Goal: Task Accomplishment & Management: Manage account settings

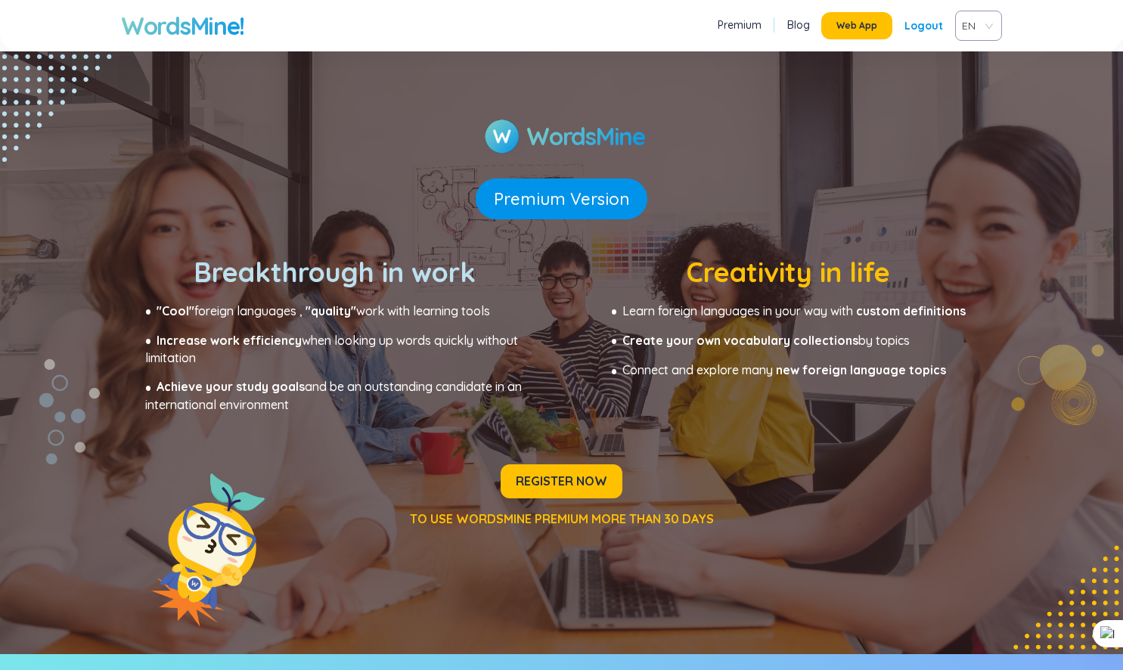
click at [612, 460] on section "WordsMine Premium Version Breakthrough in work "Cool" foreign languages ​, "qua…" at bounding box center [561, 325] width 1123 height 427
click at [603, 480] on span "REGISTER NOW" at bounding box center [561, 481] width 91 height 17
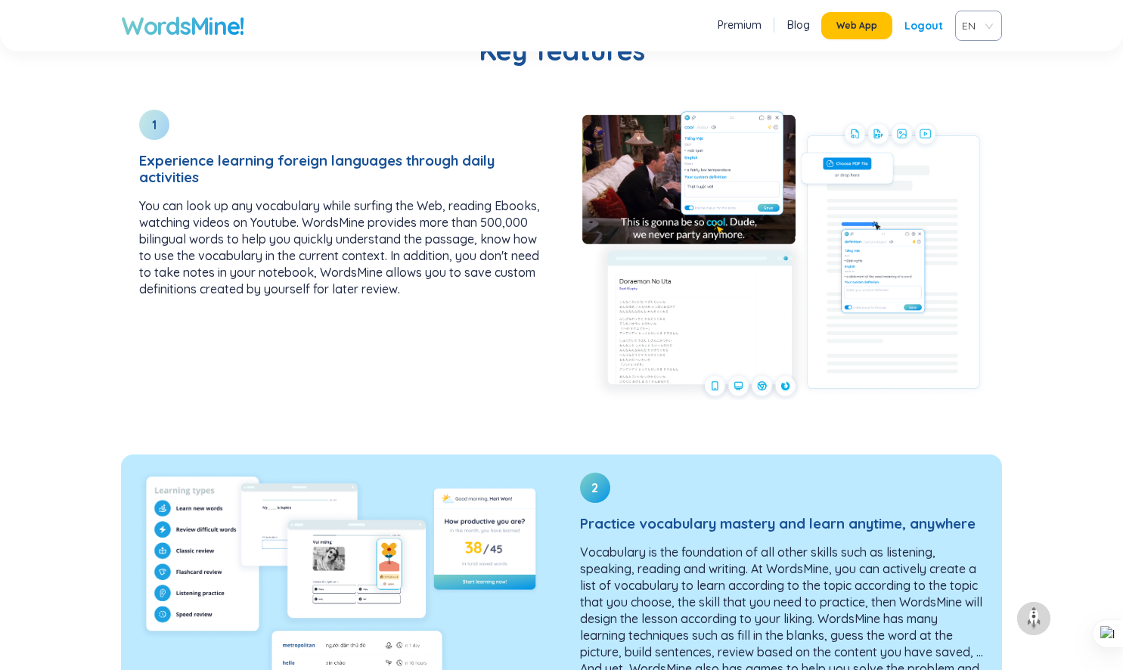
scroll to position [1308, 0]
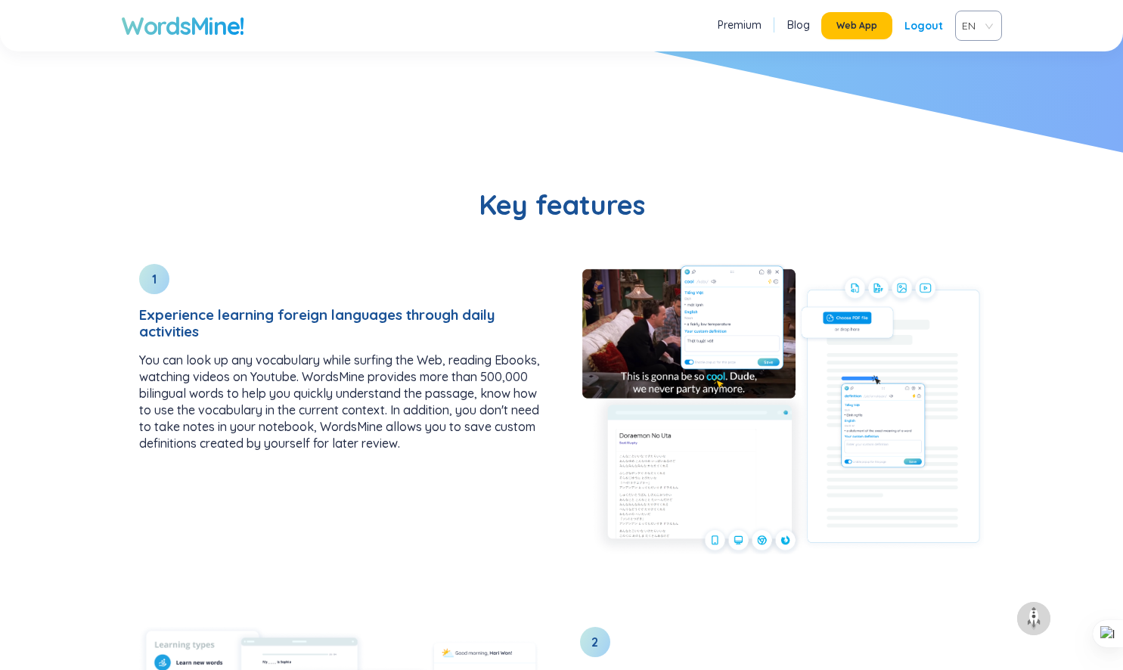
click at [749, 23] on link "Premium" at bounding box center [740, 24] width 44 height 15
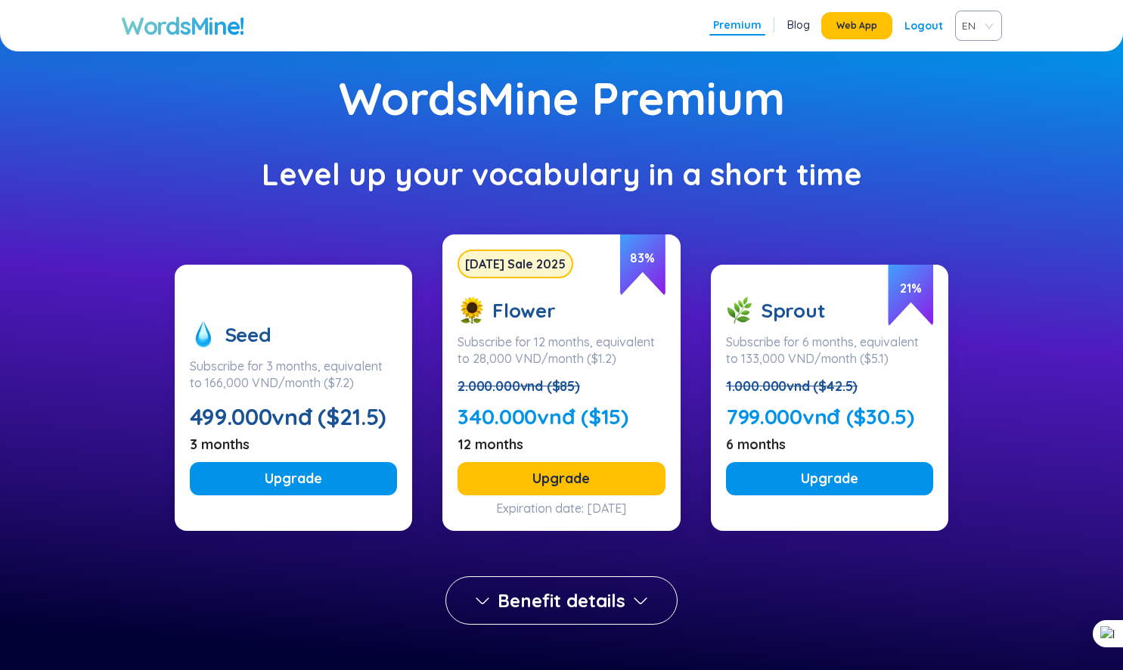
scroll to position [47, 0]
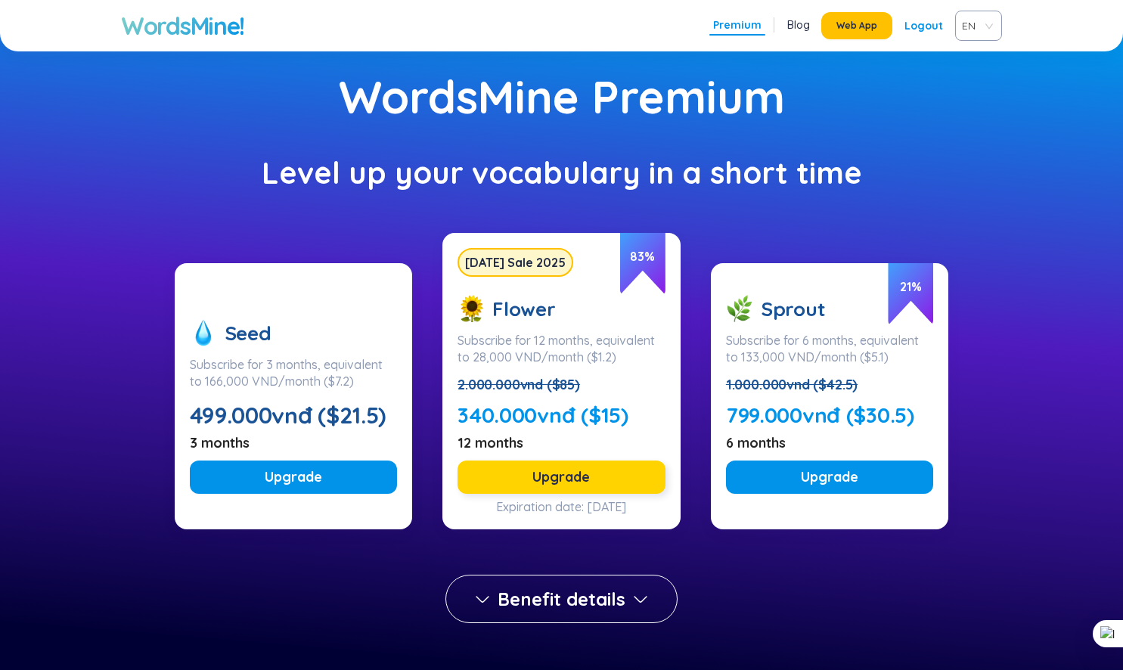
click at [563, 470] on span "Upgrade" at bounding box center [560, 476] width 57 height 21
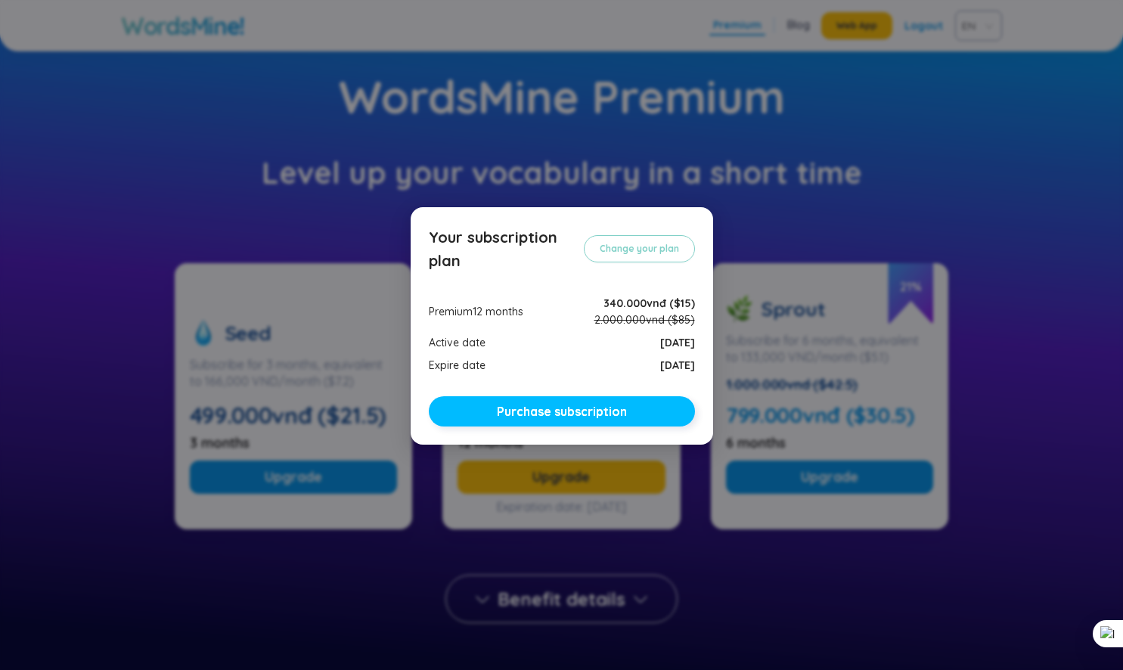
click at [588, 416] on span "Purchase subscription" at bounding box center [562, 411] width 130 height 15
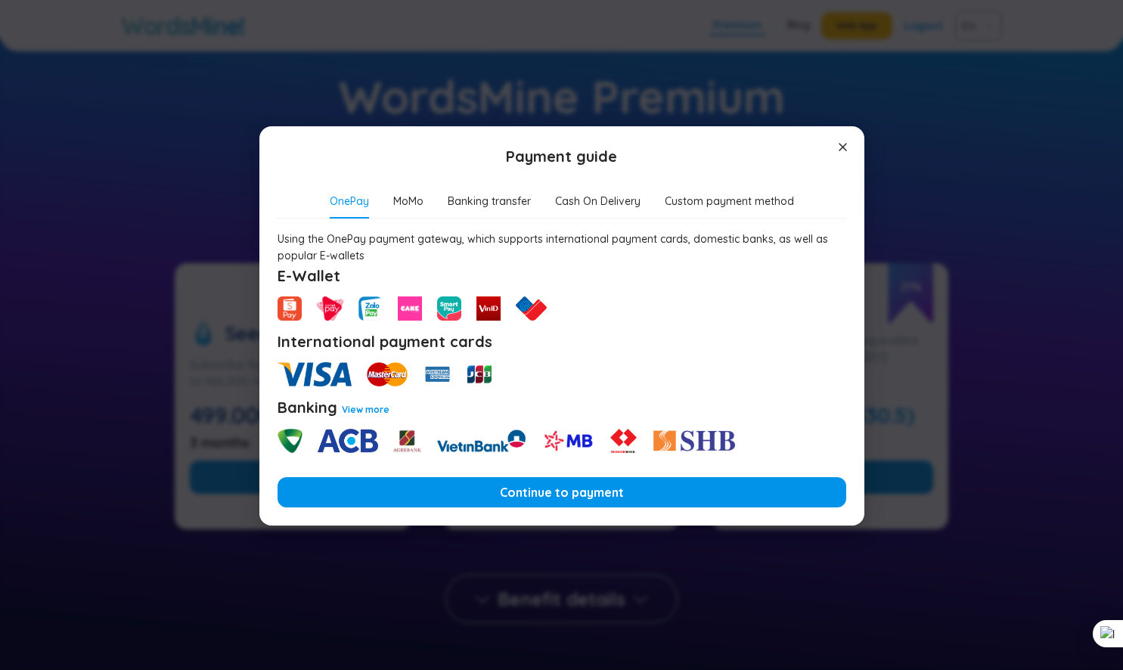
click at [338, 372] on img at bounding box center [314, 374] width 75 height 24
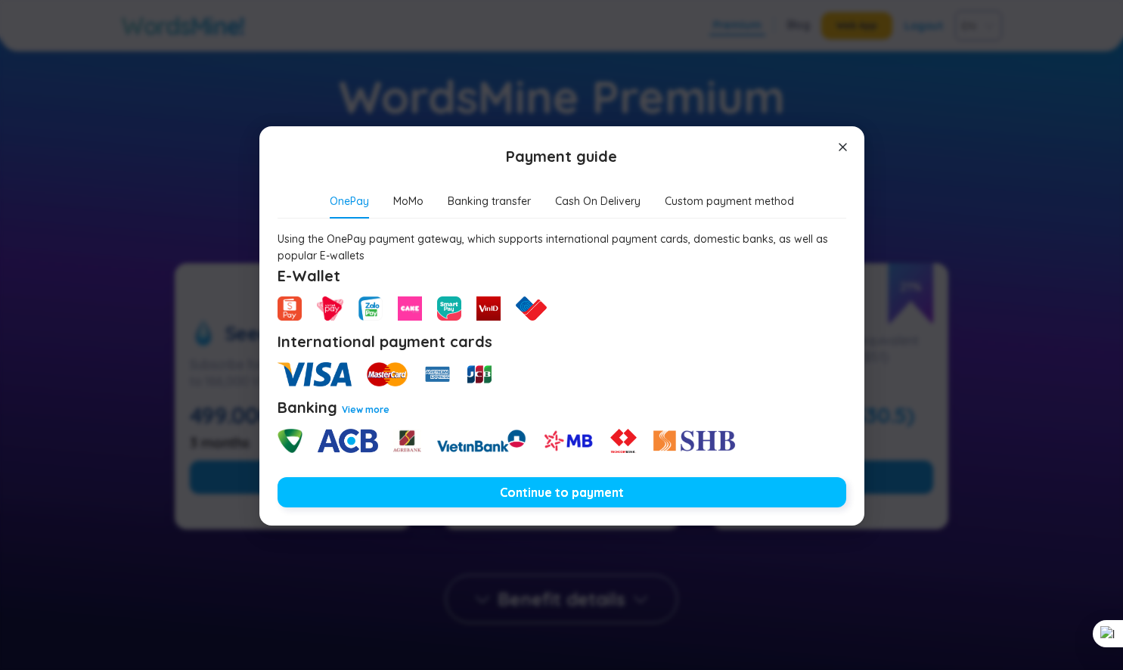
click at [522, 497] on span "Continue to payment" at bounding box center [562, 492] width 124 height 15
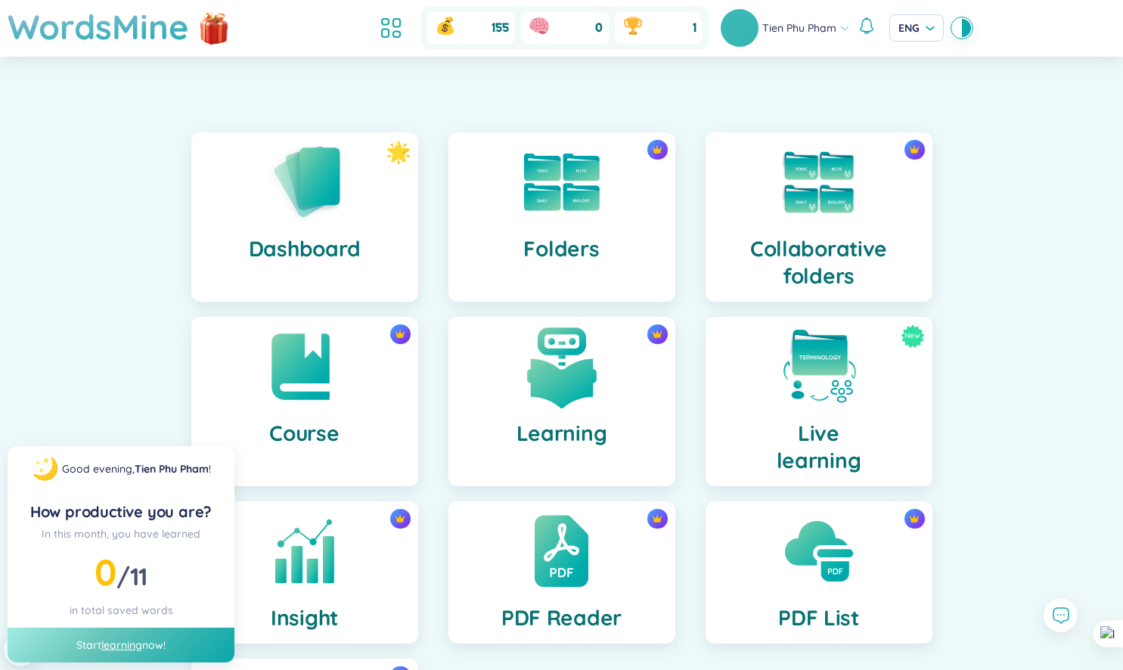
click at [495, 376] on div "Learning" at bounding box center [561, 401] width 227 height 169
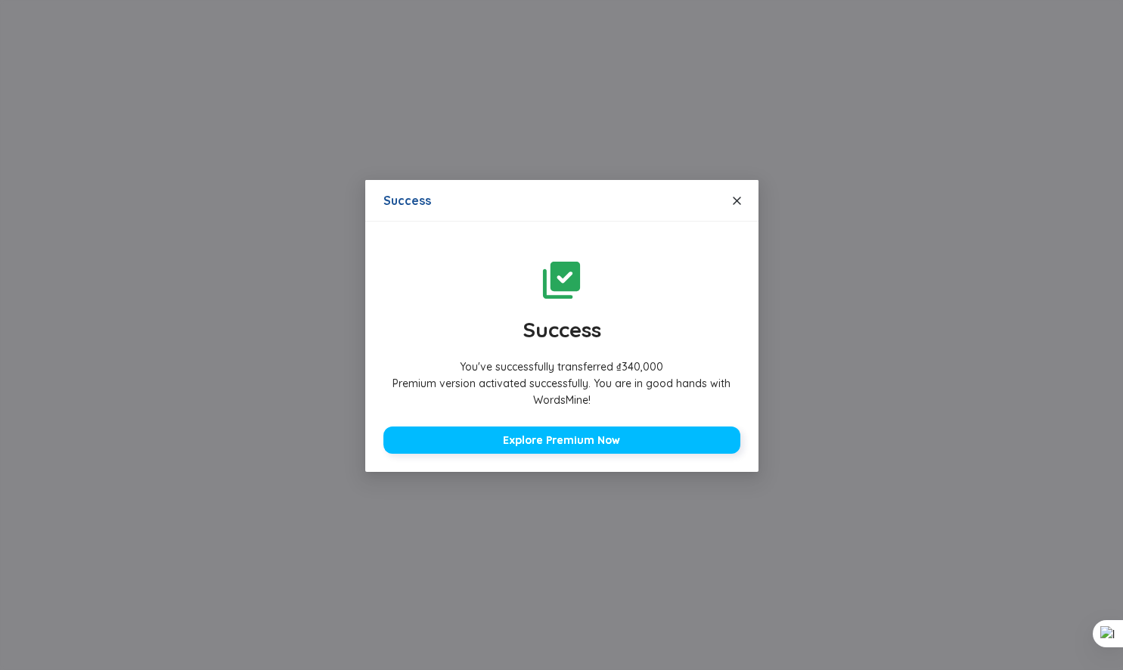
click at [621, 429] on button "Explore Premium Now" at bounding box center [561, 439] width 357 height 27
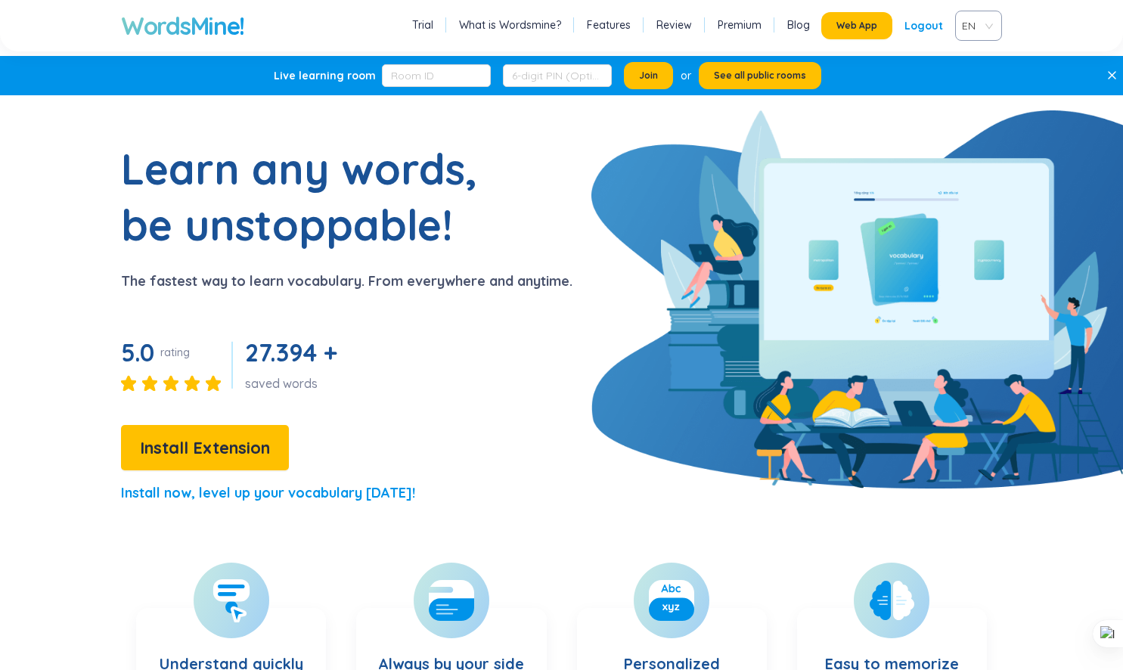
click at [543, 25] on link "What is Wordsmine?" at bounding box center [510, 24] width 102 height 15
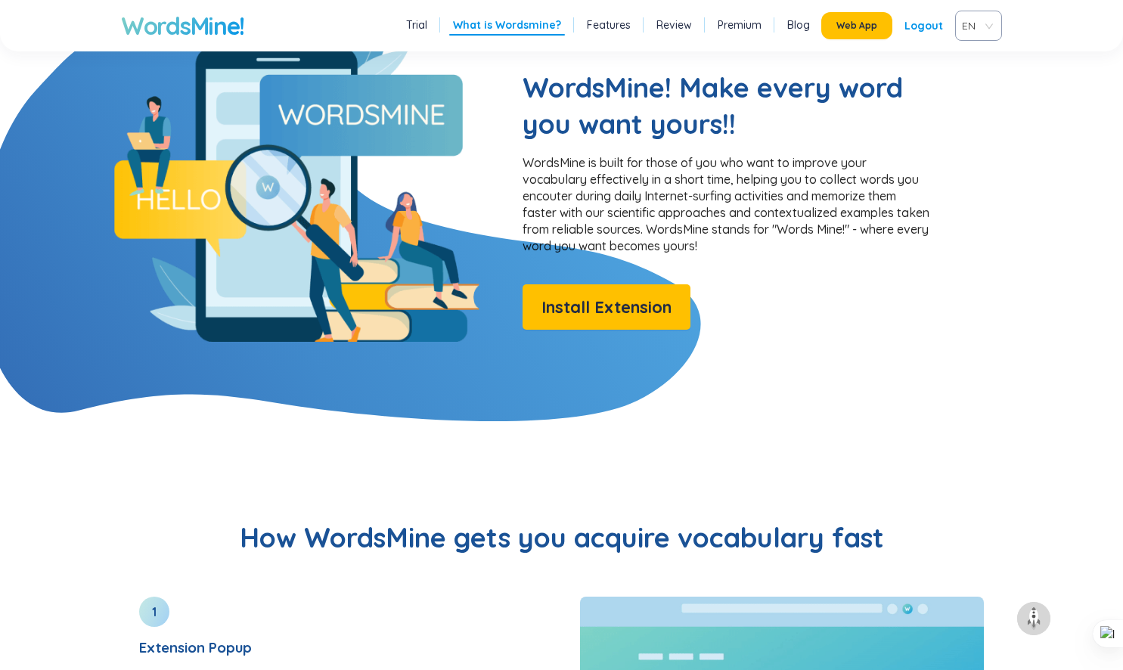
scroll to position [1225, 0]
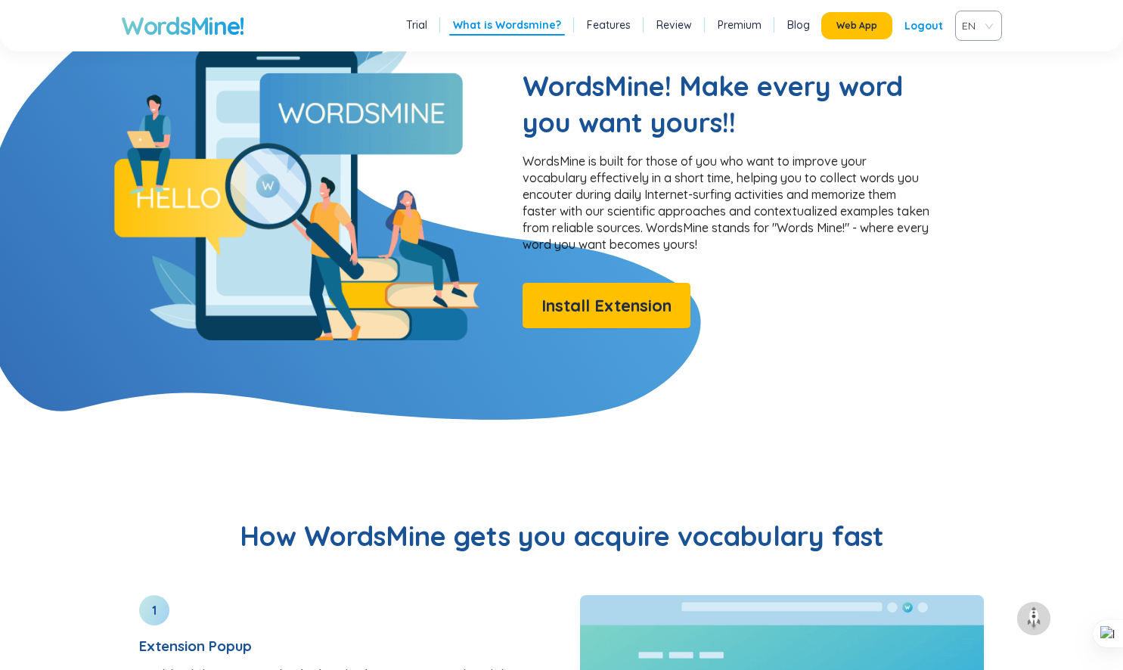
click at [727, 17] on li "Premium" at bounding box center [739, 26] width 51 height 20
click at [742, 22] on link "Premium" at bounding box center [740, 24] width 44 height 15
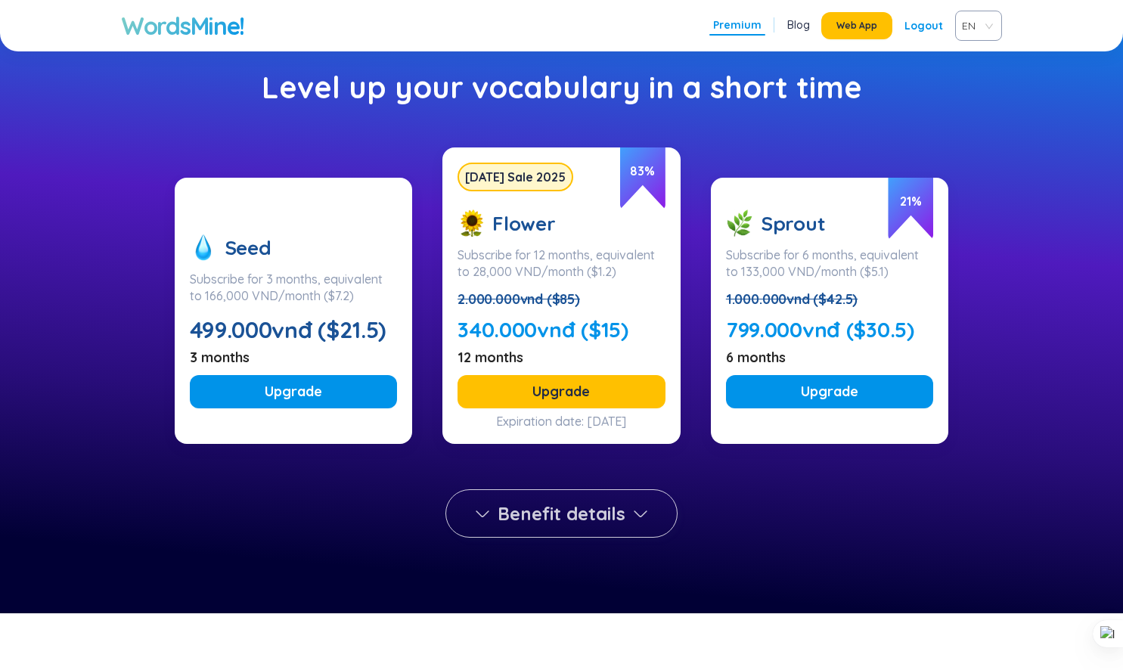
click at [581, 510] on span "Benefit details" at bounding box center [561, 513] width 128 height 24
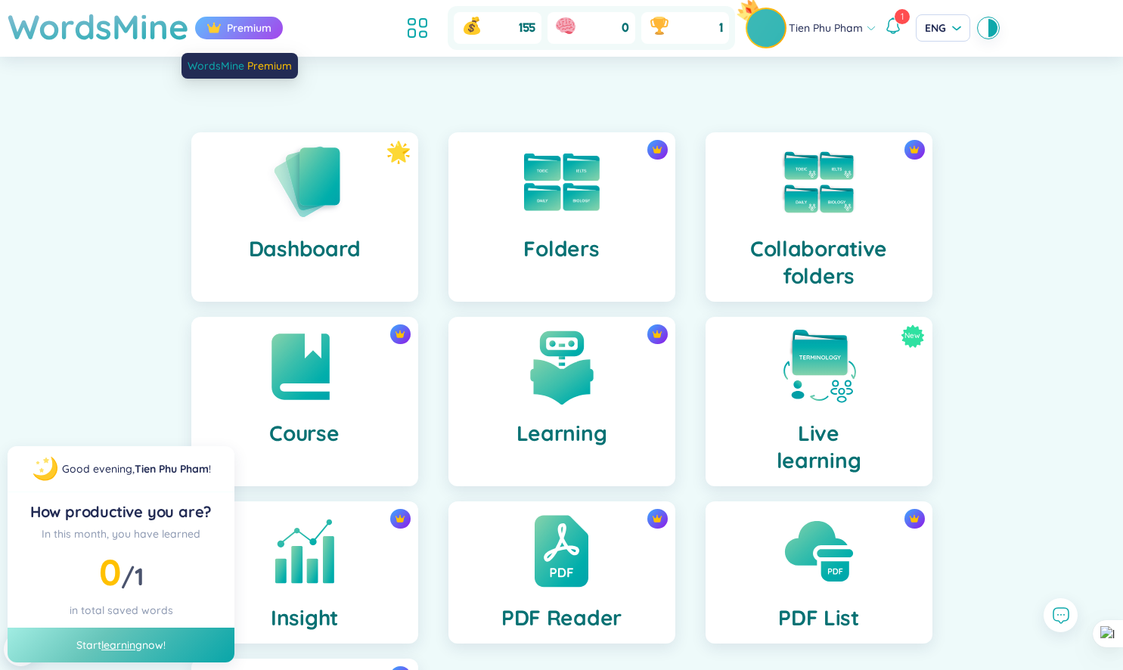
click at [226, 31] on div "Premium" at bounding box center [239, 28] width 88 height 23
click at [246, 26] on div "Premium" at bounding box center [239, 28] width 88 height 23
click at [144, 33] on h1 "WordsMine" at bounding box center [98, 27] width 181 height 54
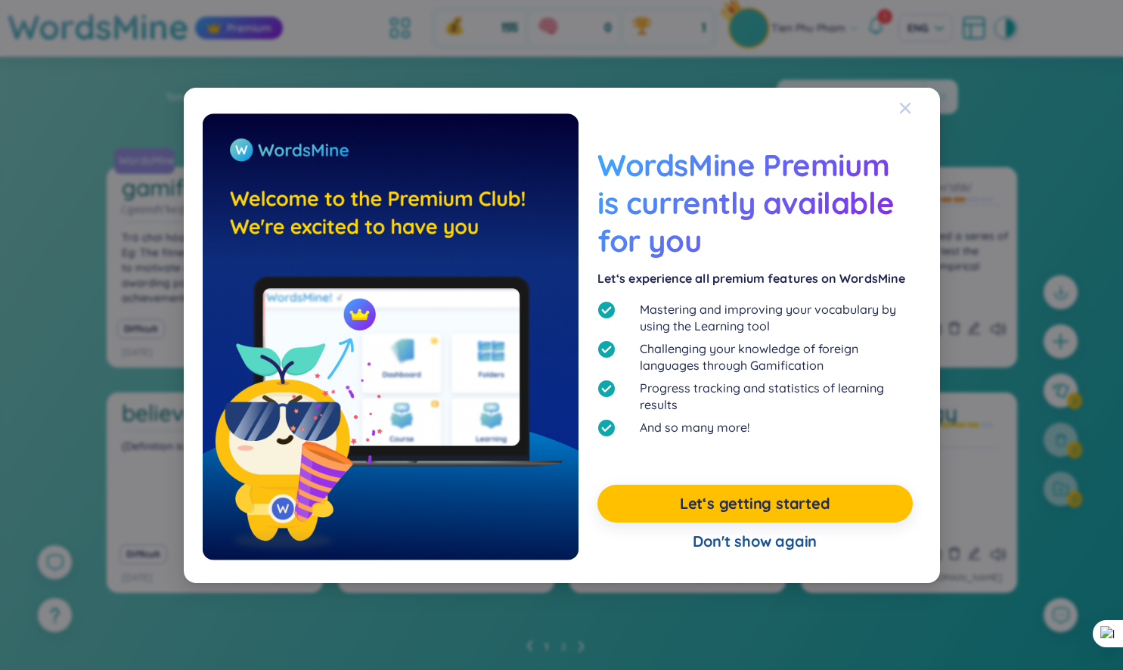
click at [906, 107] on icon "Close" at bounding box center [905, 108] width 12 height 12
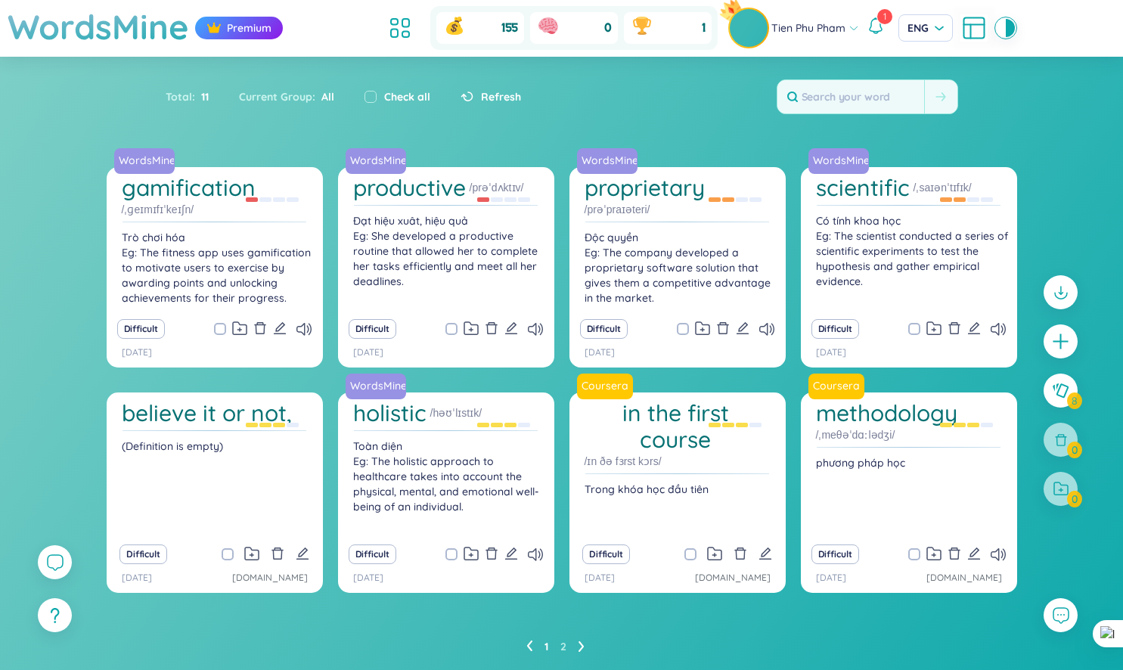
click at [876, 23] on icon at bounding box center [875, 26] width 18 height 18
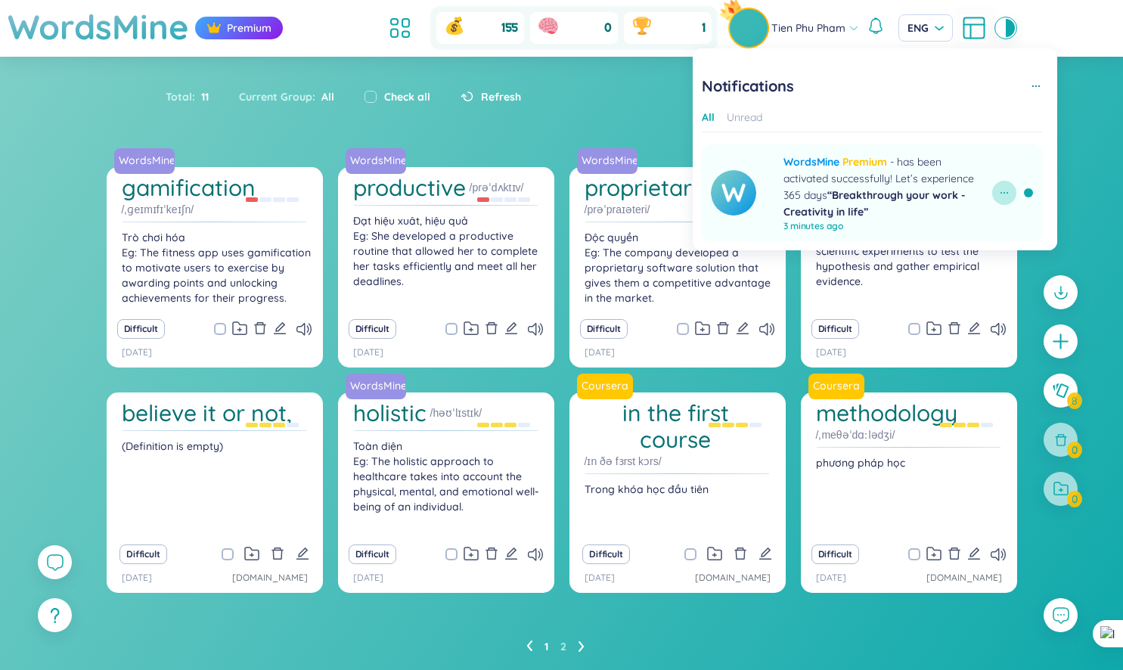
click at [1009, 195] on icon at bounding box center [1004, 193] width 12 height 12
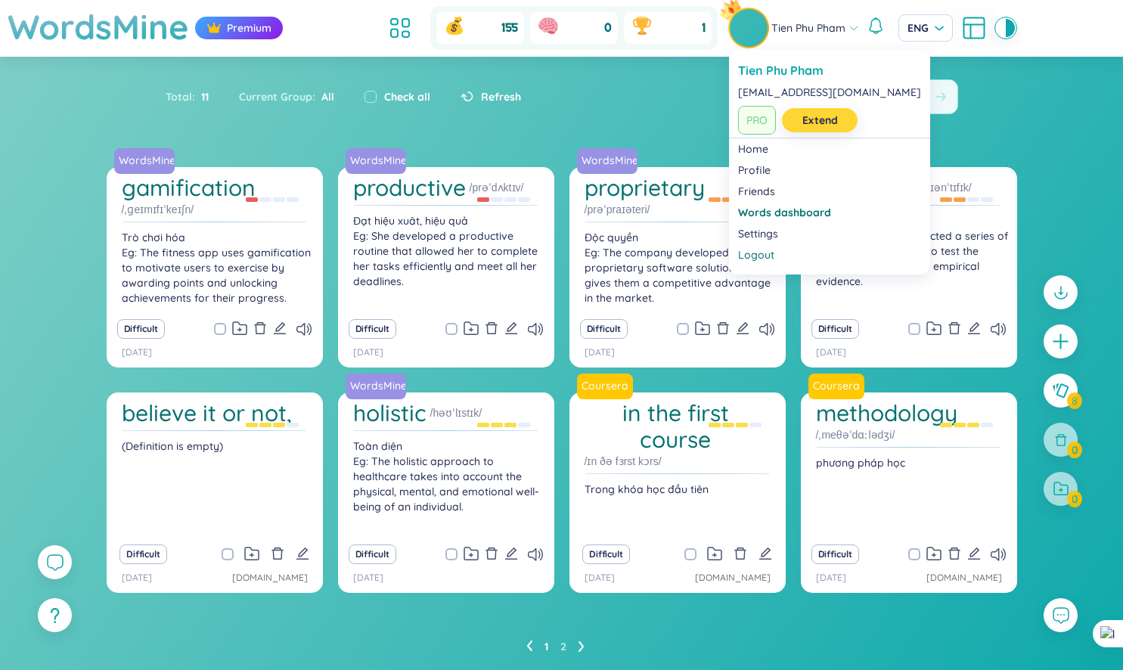
click at [802, 120] on link "Extend" at bounding box center [820, 120] width 36 height 17
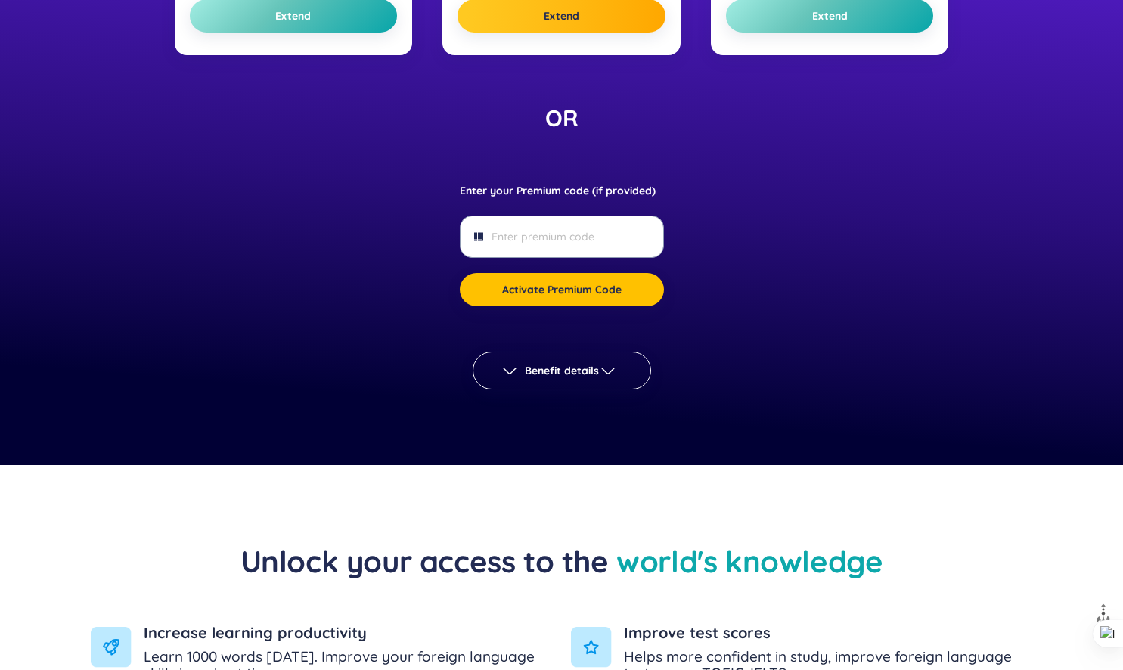
scroll to position [581, 0]
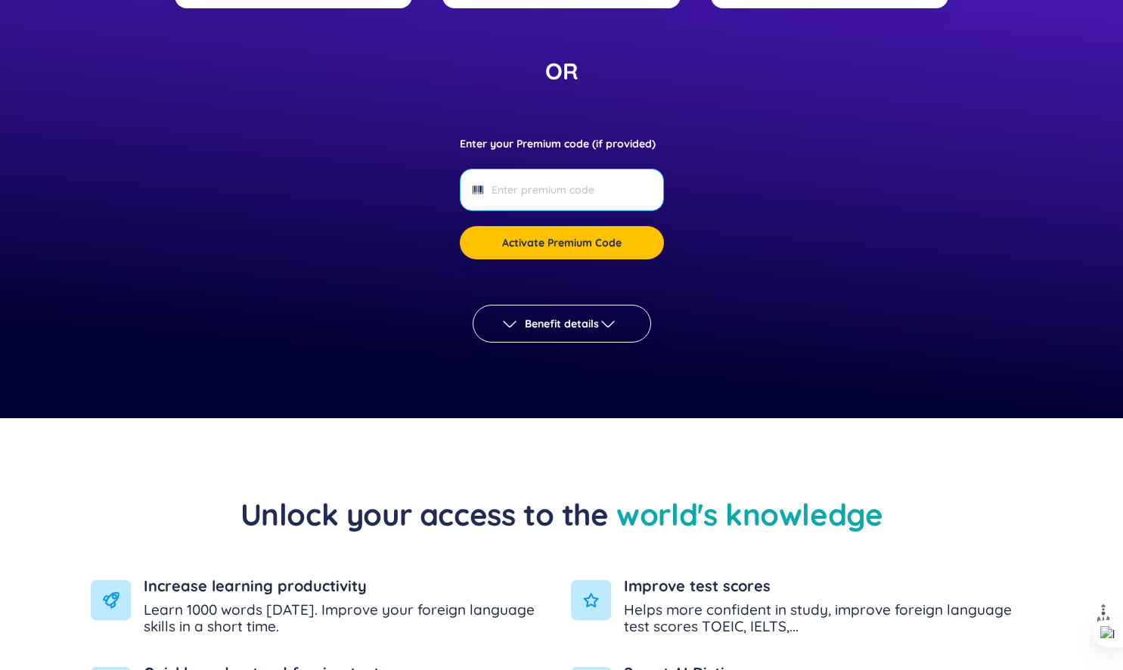
click at [625, 187] on input "Enter your Premium code (if provided)" at bounding box center [560, 189] width 139 height 17
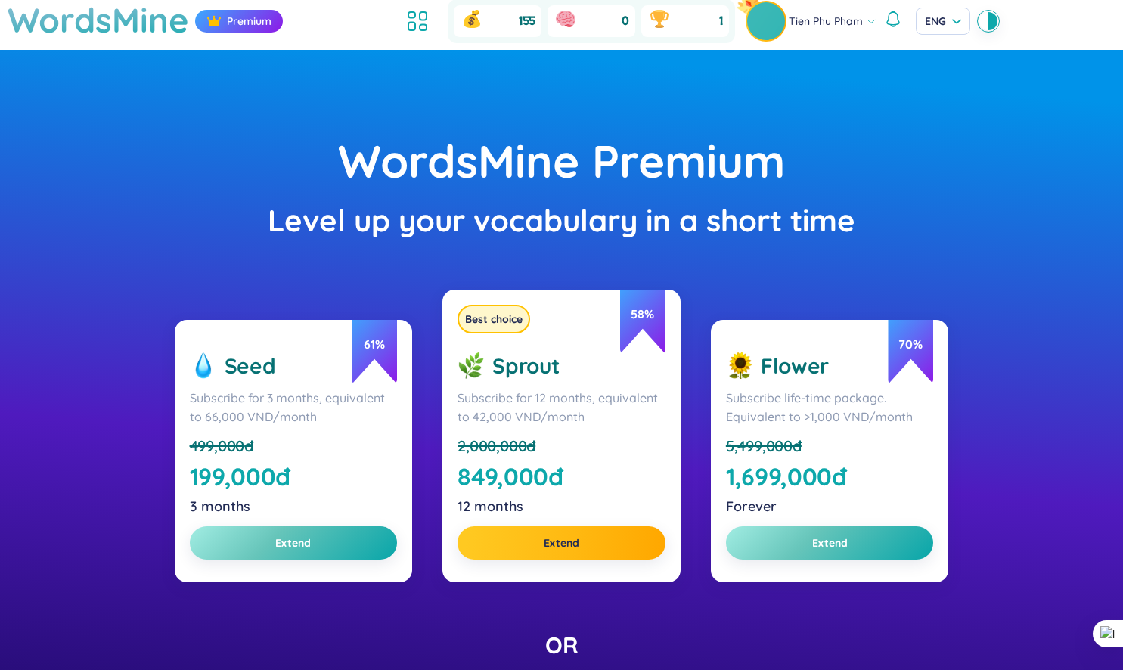
scroll to position [0, 0]
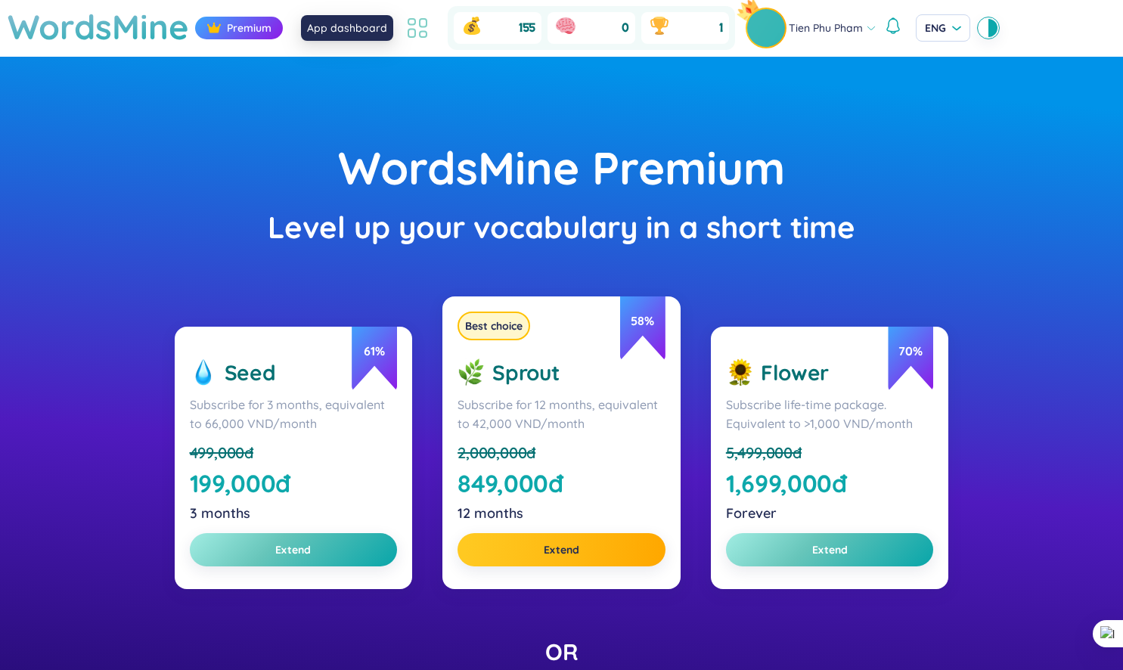
click at [419, 28] on icon at bounding box center [417, 27] width 27 height 27
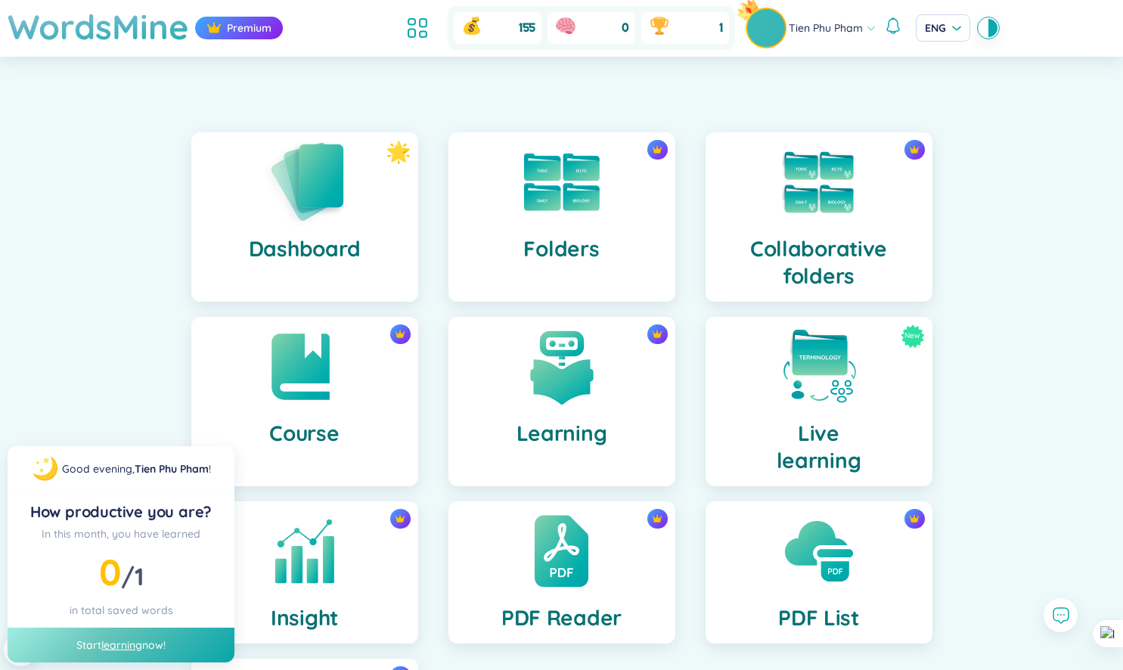
click at [327, 236] on h4 "Dashboard" at bounding box center [304, 248] width 111 height 27
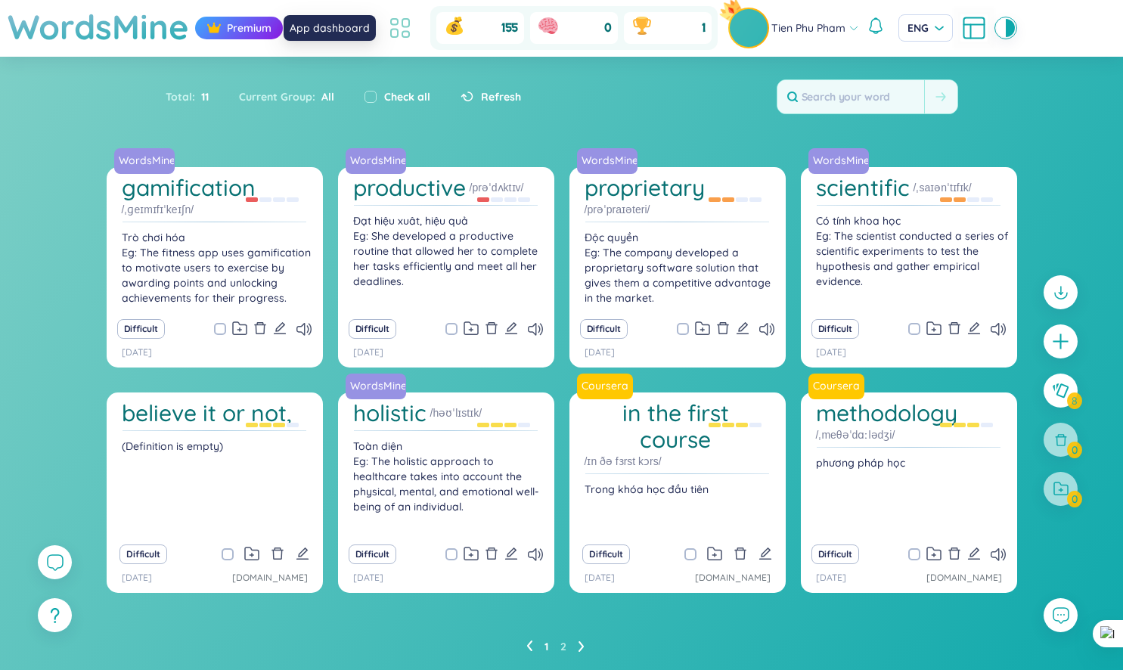
click at [411, 23] on icon at bounding box center [399, 27] width 27 height 27
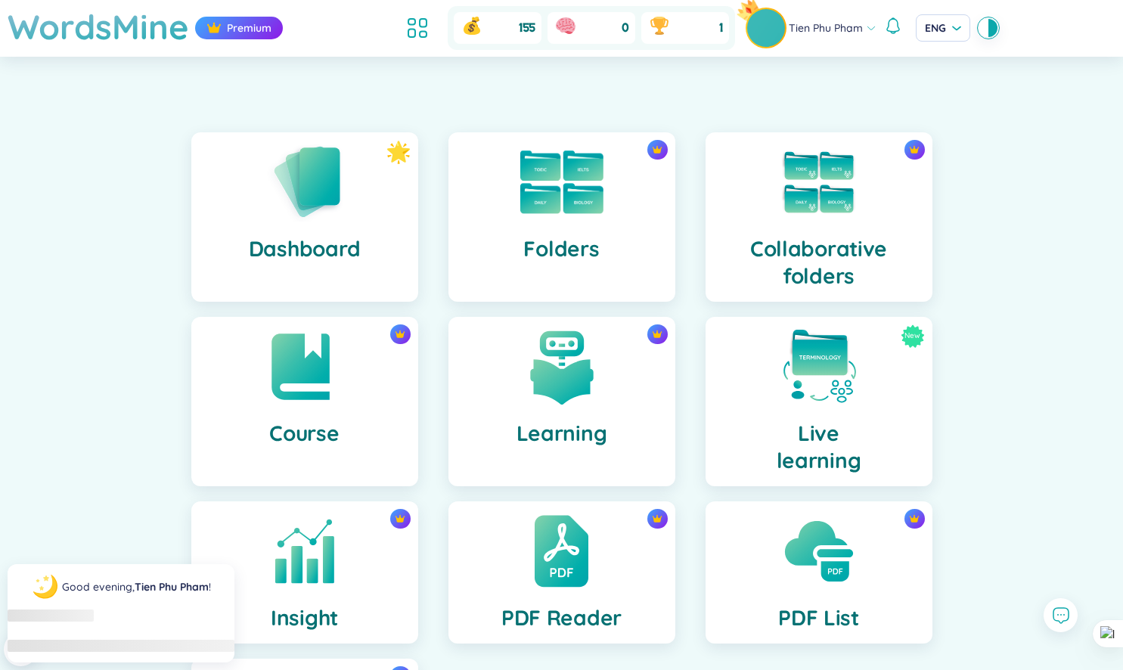
click at [575, 227] on div "Folders" at bounding box center [561, 216] width 227 height 169
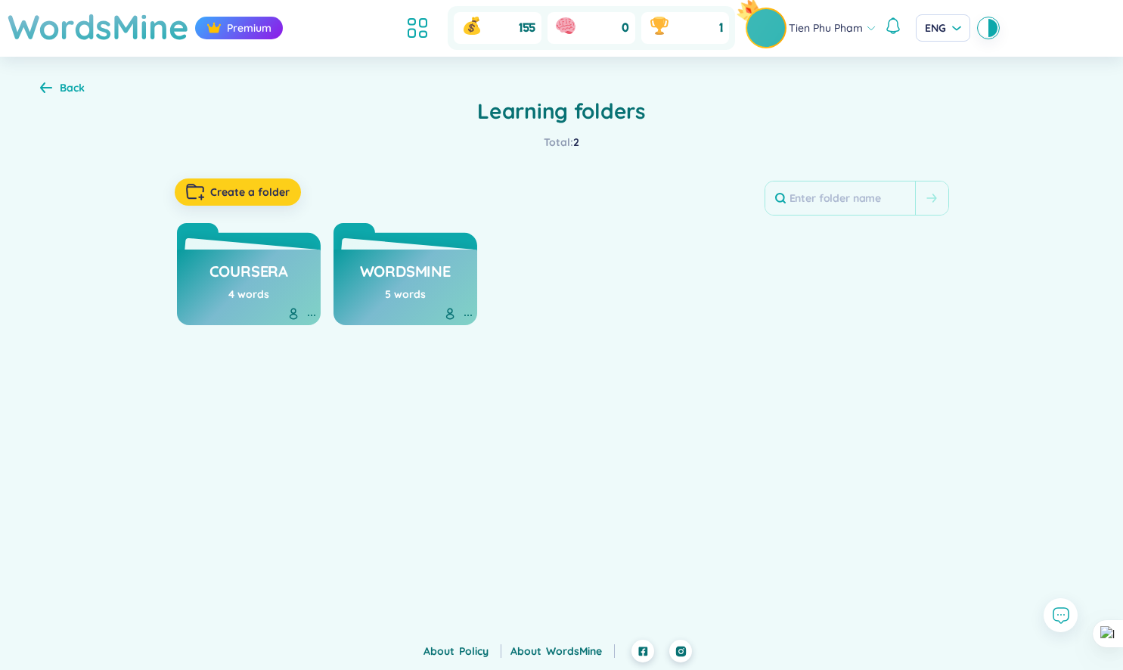
click at [259, 200] on button "Create a folder" at bounding box center [238, 191] width 126 height 27
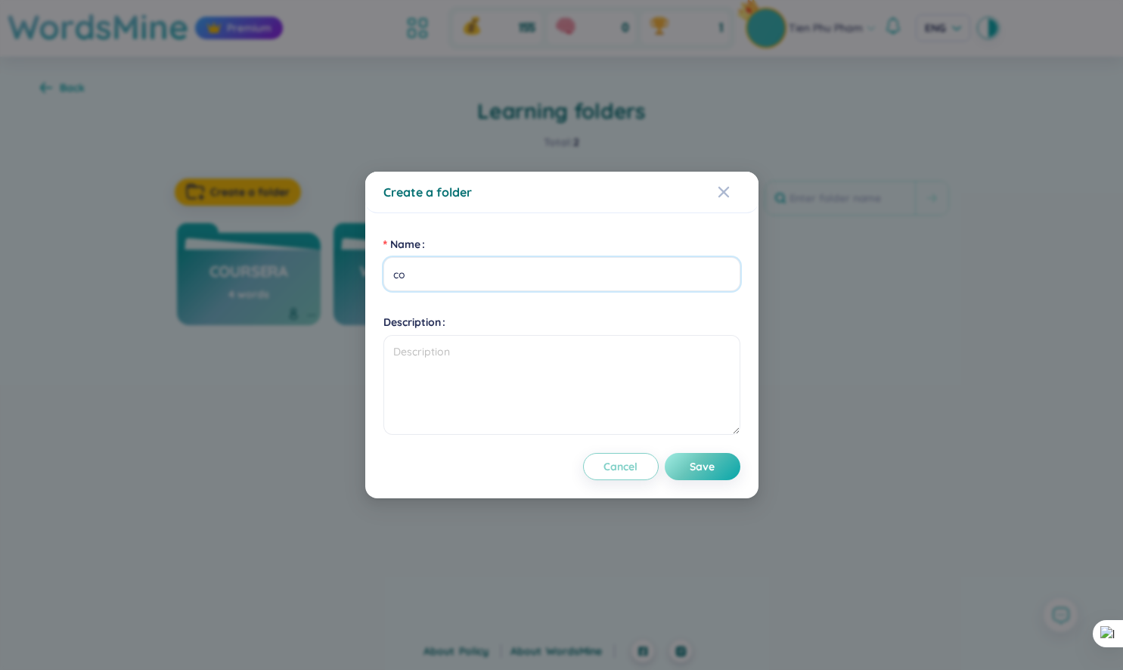
type input "c"
type input "l"
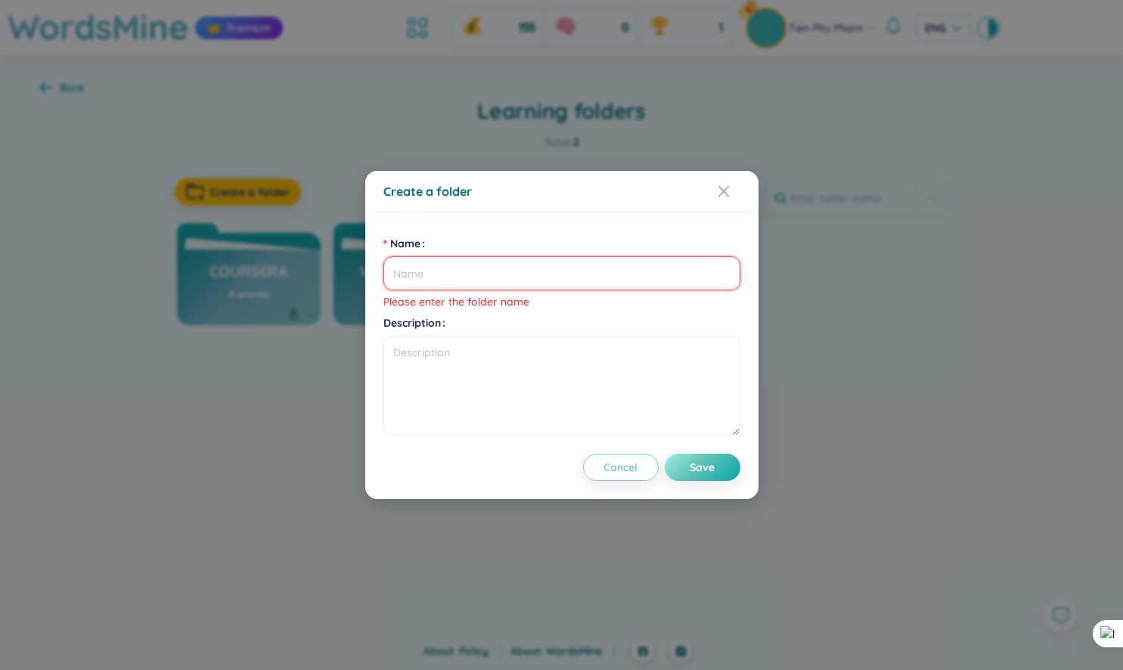
type input "L"
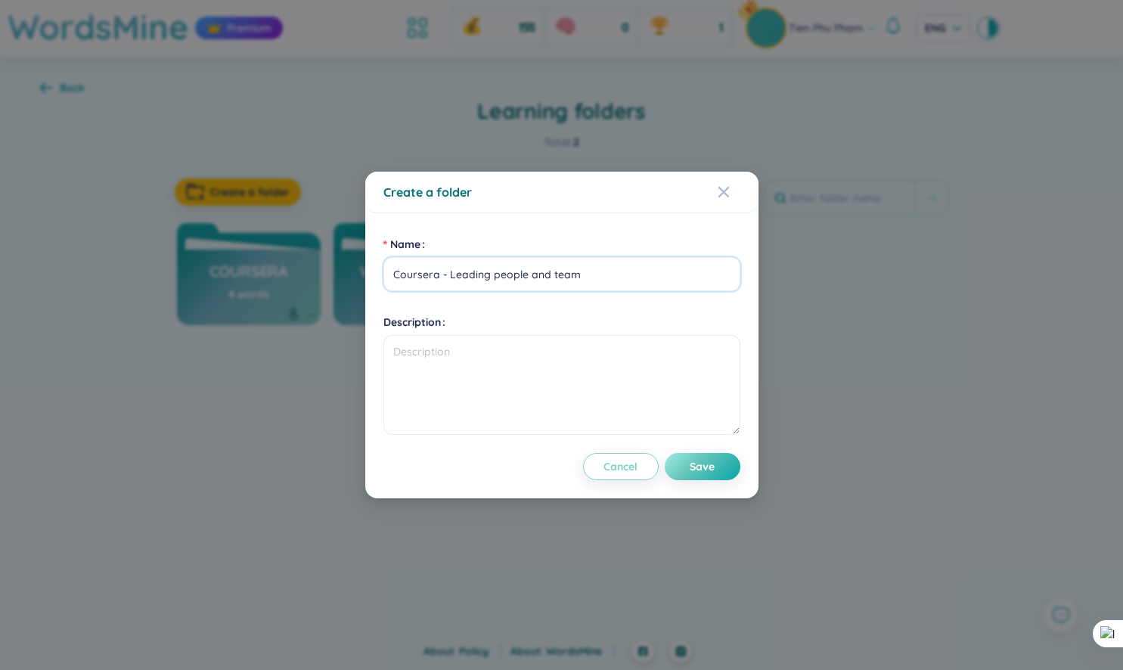
type input "Coursera - Leading people and team"
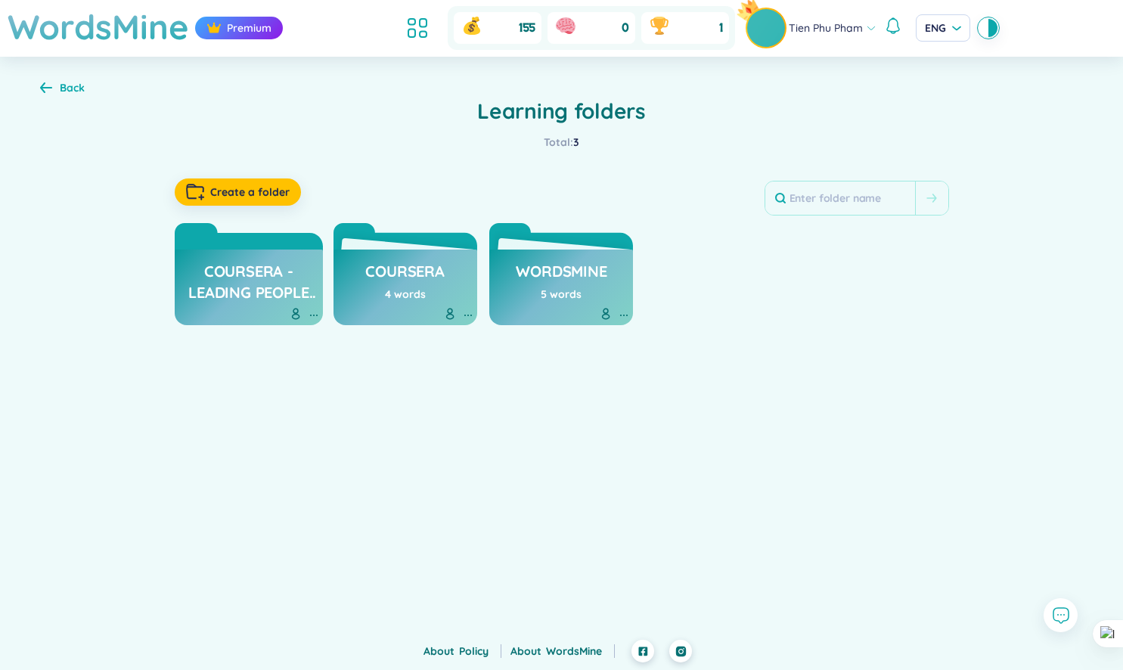
click at [296, 274] on h3 "Coursera - Leading people and team" at bounding box center [249, 282] width 134 height 42
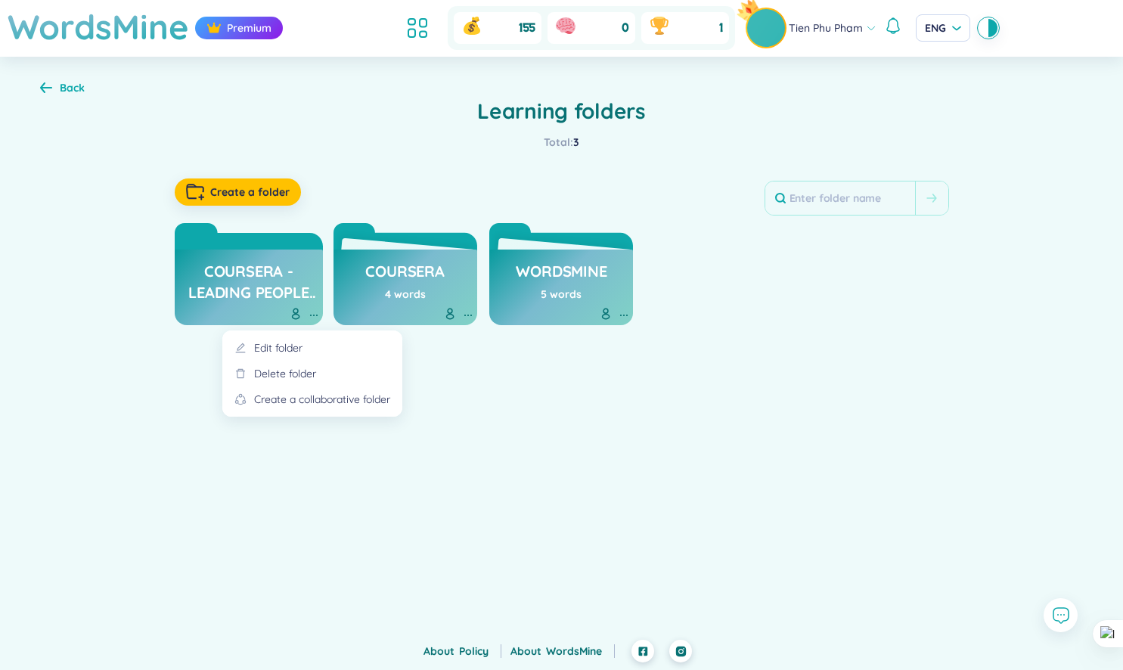
click at [312, 315] on icon at bounding box center [314, 315] width 12 height 12
click at [296, 342] on div "Edit folder" at bounding box center [278, 347] width 48 height 17
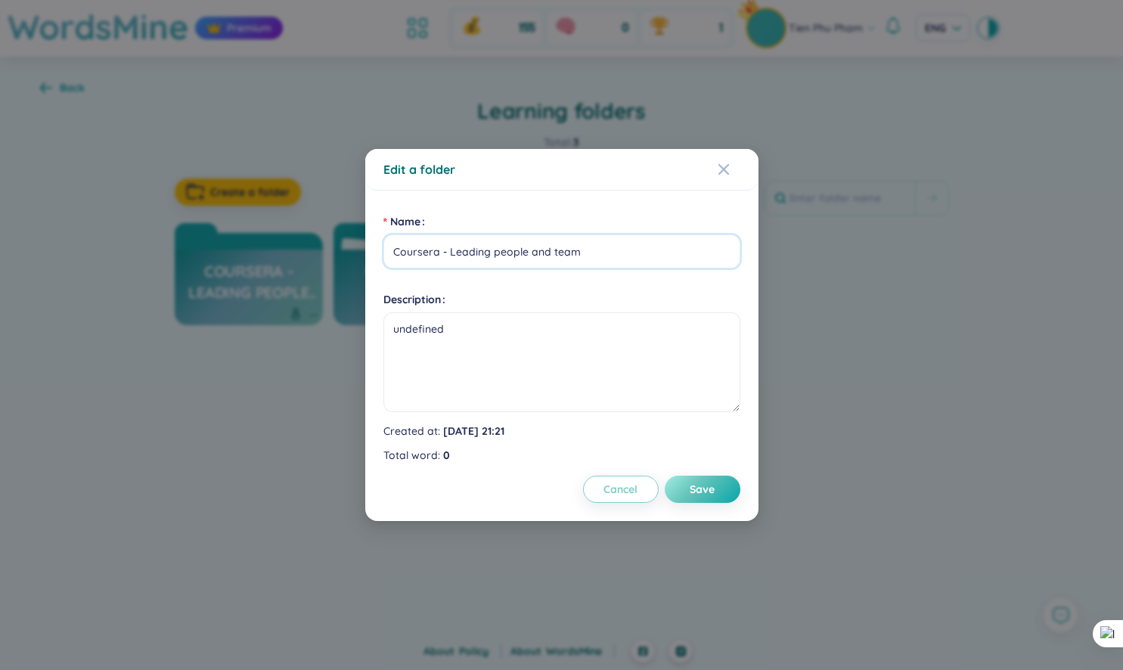
drag, startPoint x: 438, startPoint y: 253, endPoint x: 408, endPoint y: 253, distance: 30.2
click at [408, 253] on input "Coursera - Leading people and team" at bounding box center [561, 251] width 357 height 34
type input "Co - Leading people and team"
click at [693, 491] on span "Save" at bounding box center [702, 489] width 25 height 15
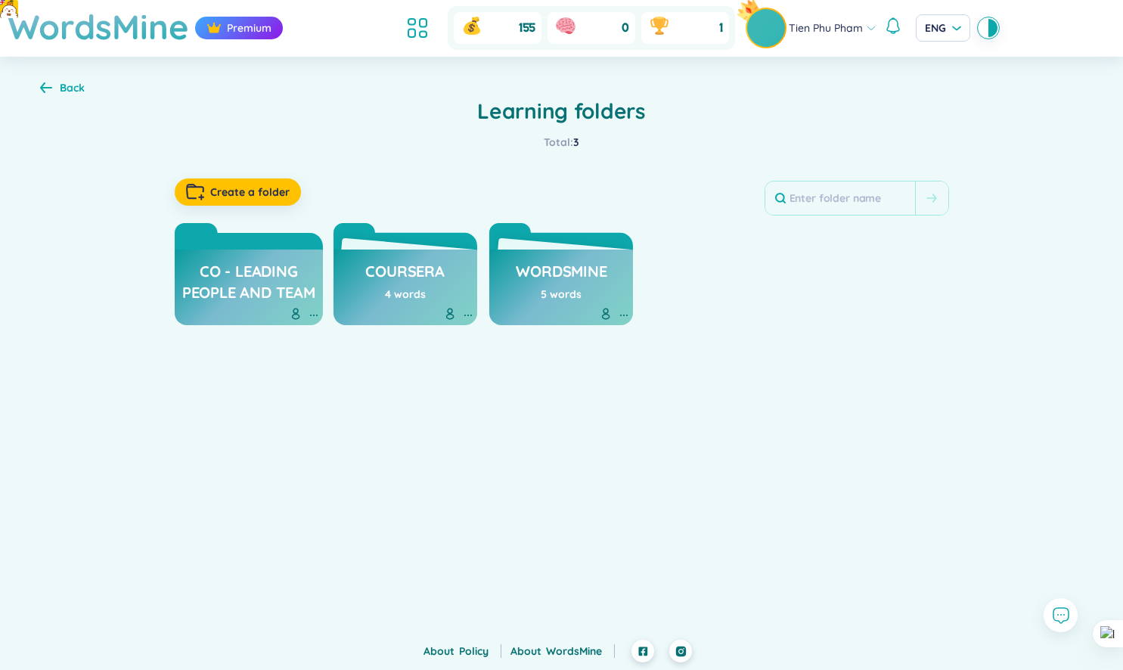
click at [501, 181] on div "Create a folder" at bounding box center [562, 192] width 774 height 47
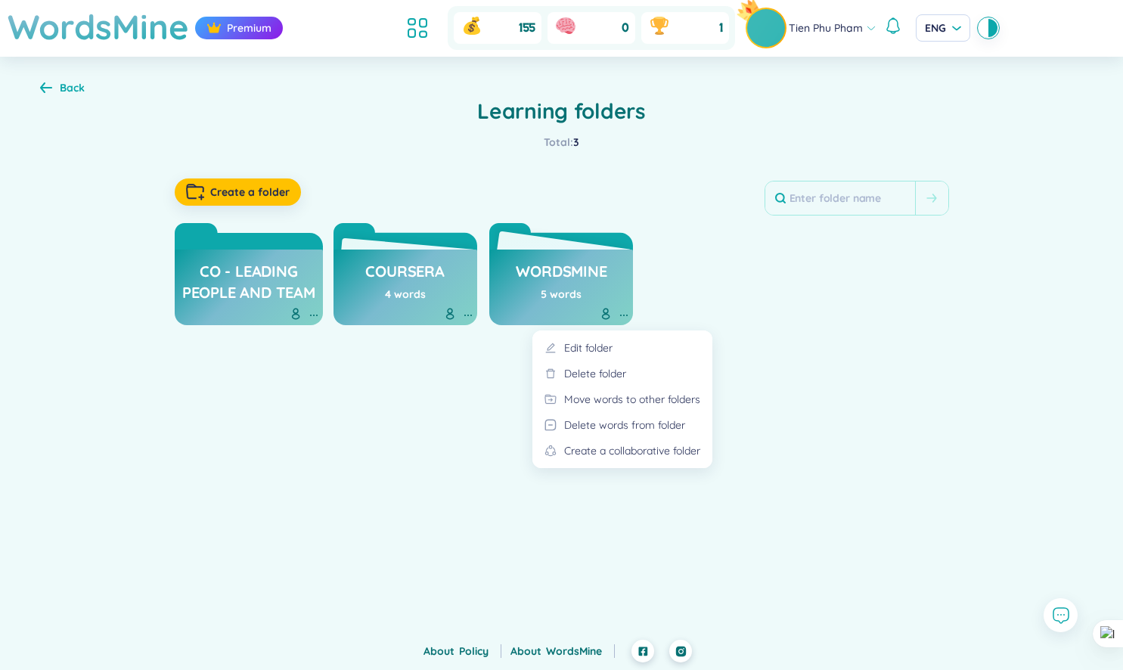
click at [628, 315] on icon at bounding box center [624, 315] width 12 height 12
click at [603, 365] on div "Delete folder" at bounding box center [595, 373] width 62 height 17
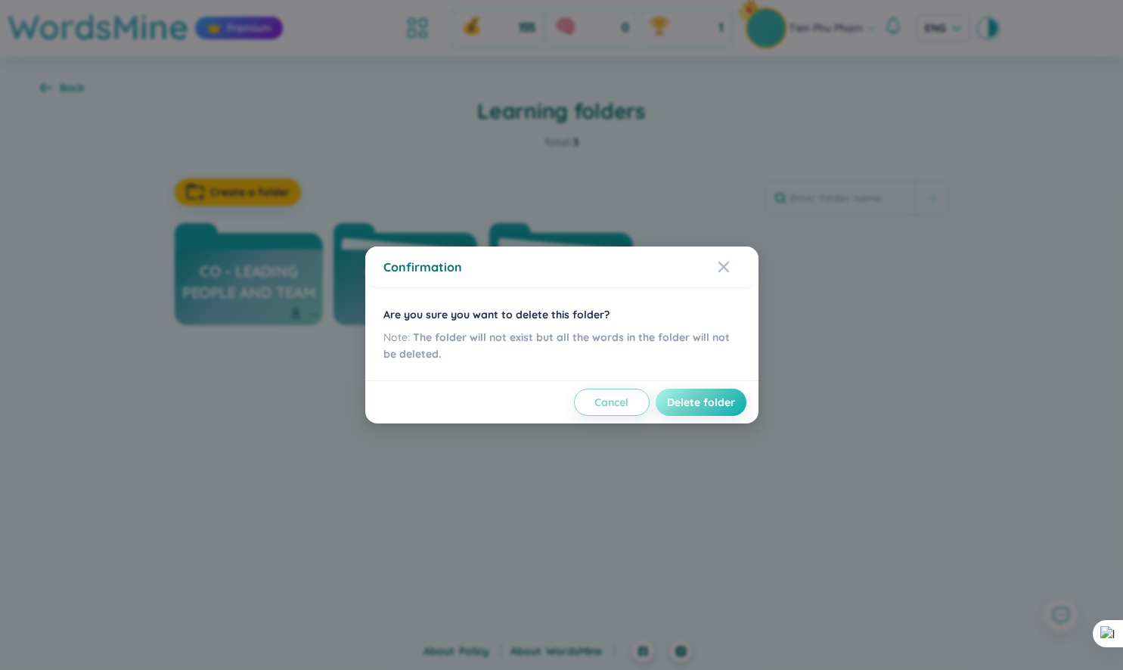
click at [693, 403] on span "Delete folder" at bounding box center [701, 402] width 68 height 15
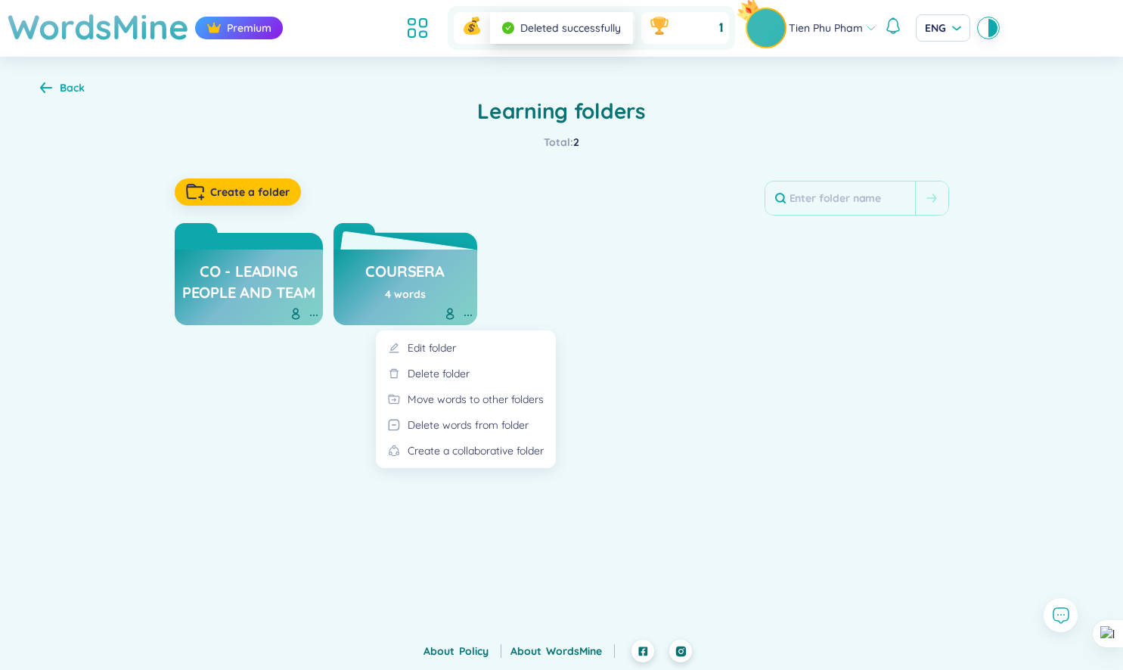
click at [466, 314] on icon at bounding box center [468, 315] width 12 height 12
click at [452, 345] on div "Edit folder" at bounding box center [432, 347] width 48 height 17
type input "Coursera"
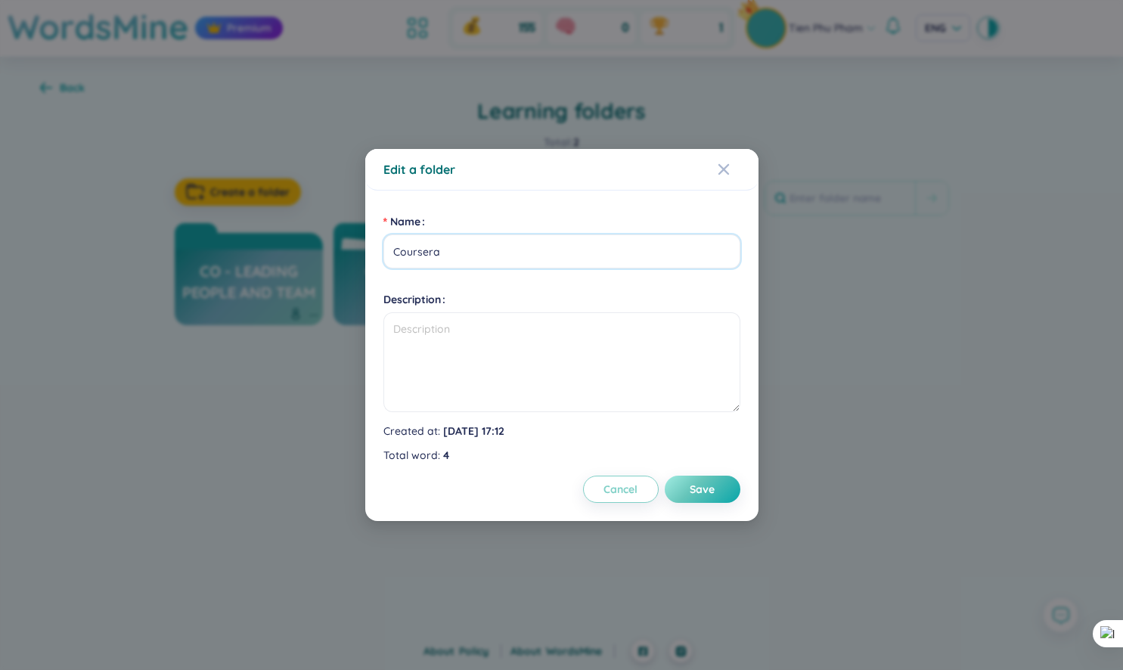
click at [500, 260] on input "Coursera" at bounding box center [561, 251] width 357 height 34
type input "News - 9/2025"
click at [705, 489] on span "Save" at bounding box center [702, 489] width 25 height 15
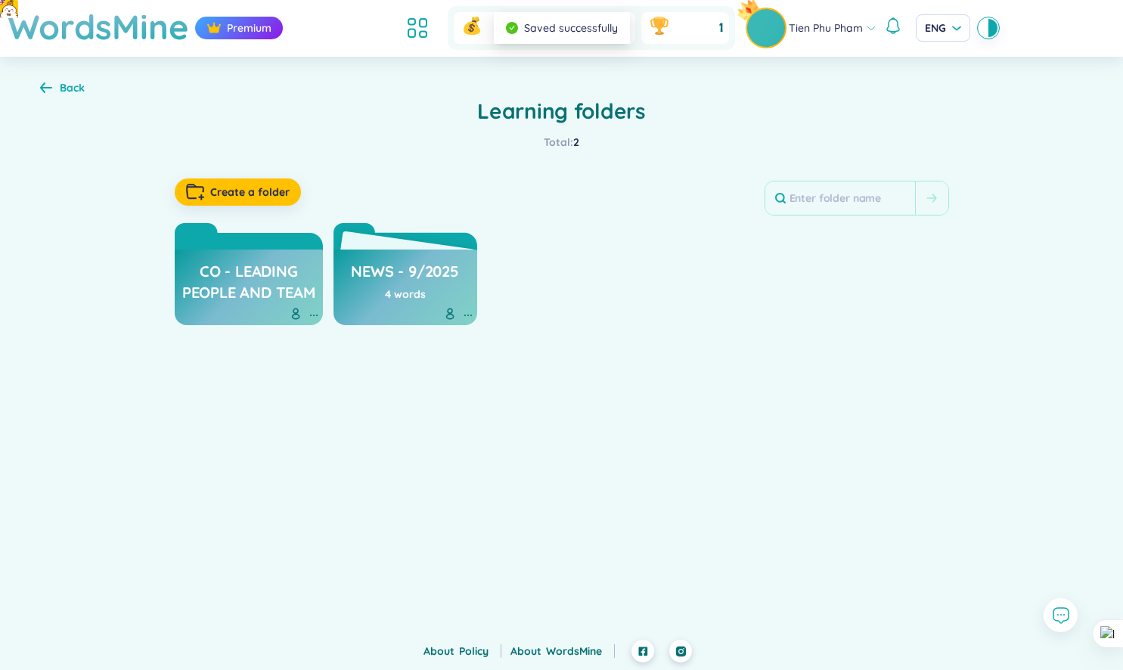
click at [449, 275] on h3 "News - 9/2025" at bounding box center [404, 275] width 107 height 29
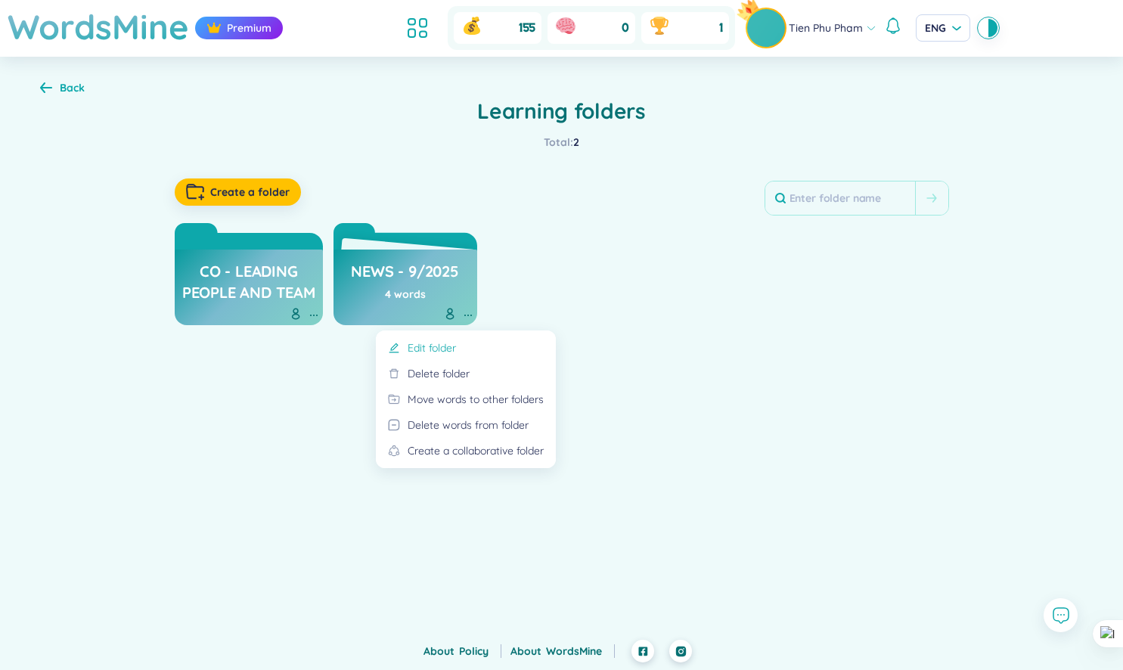
click at [446, 341] on div "Edit folder" at bounding box center [432, 347] width 48 height 17
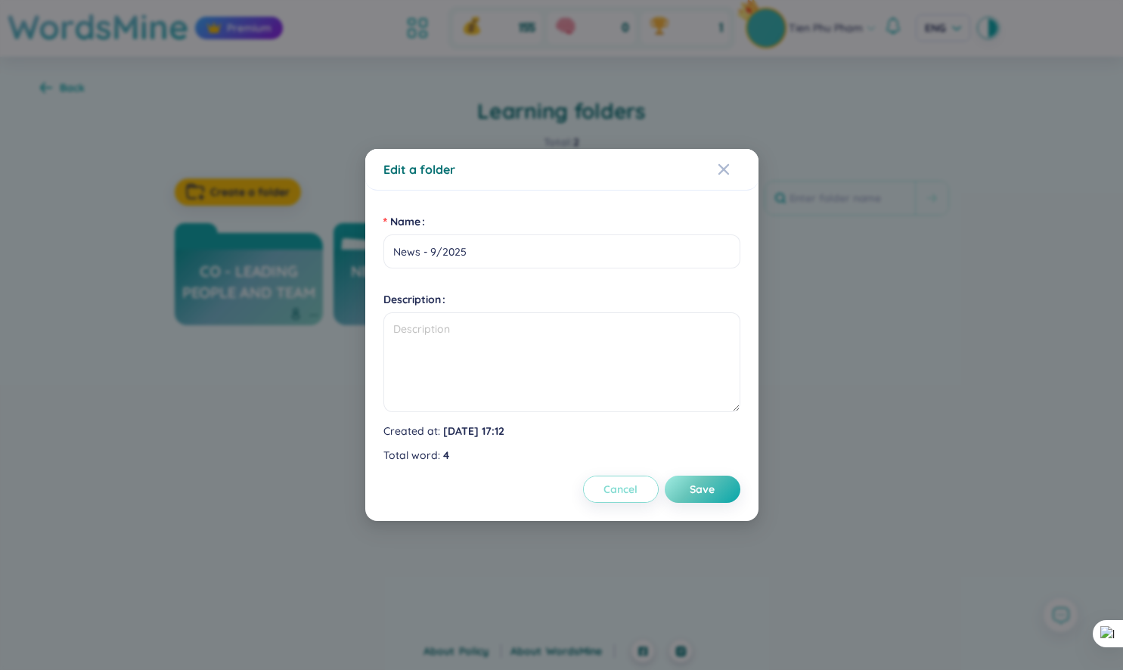
click at [627, 483] on span "Cancel" at bounding box center [620, 489] width 34 height 15
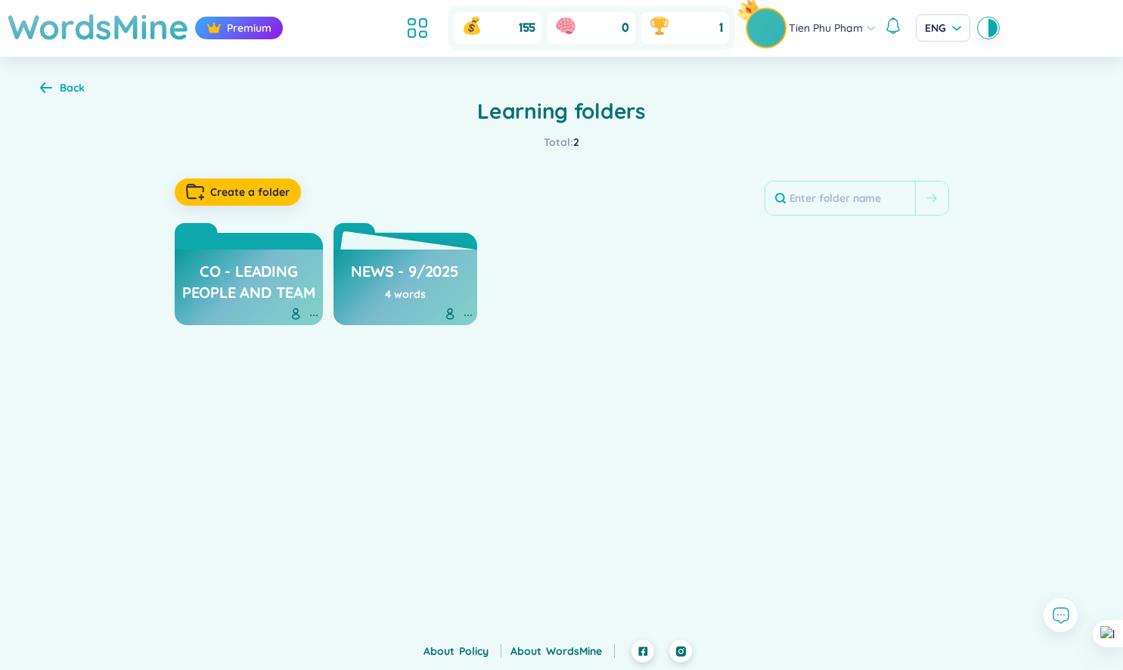
click at [426, 243] on div "News - 9/2025 4 words" at bounding box center [405, 270] width 144 height 110
click at [403, 274] on h3 "News - 9/2025" at bounding box center [404, 275] width 107 height 29
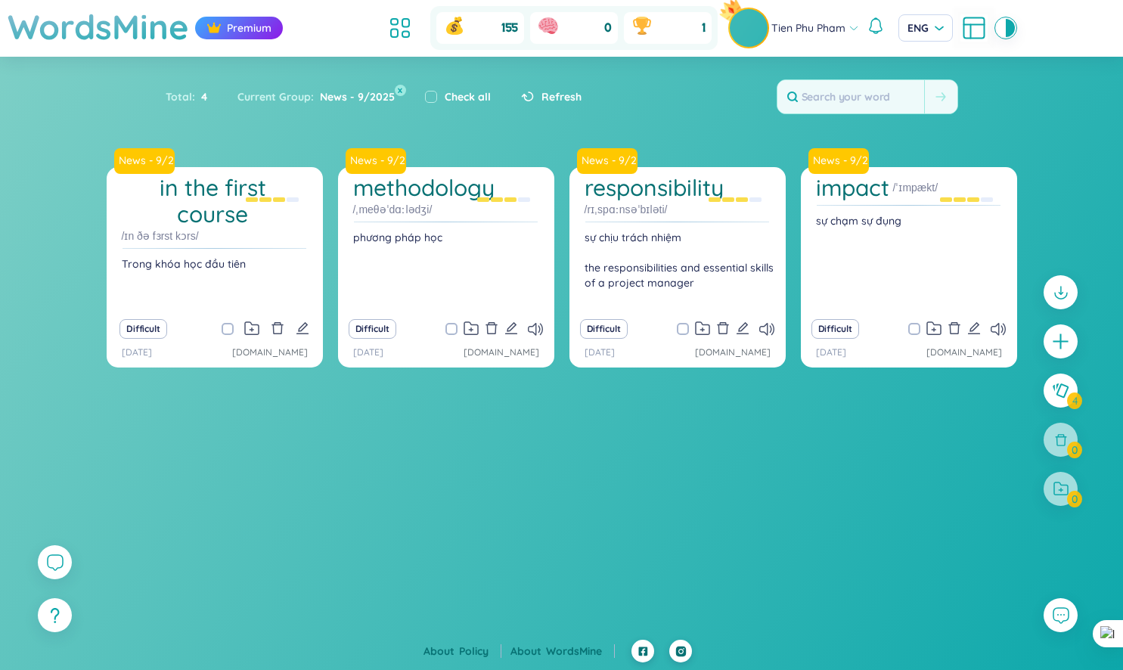
click at [448, 95] on label "Check all" at bounding box center [468, 96] width 46 height 17
checkbox input "true"
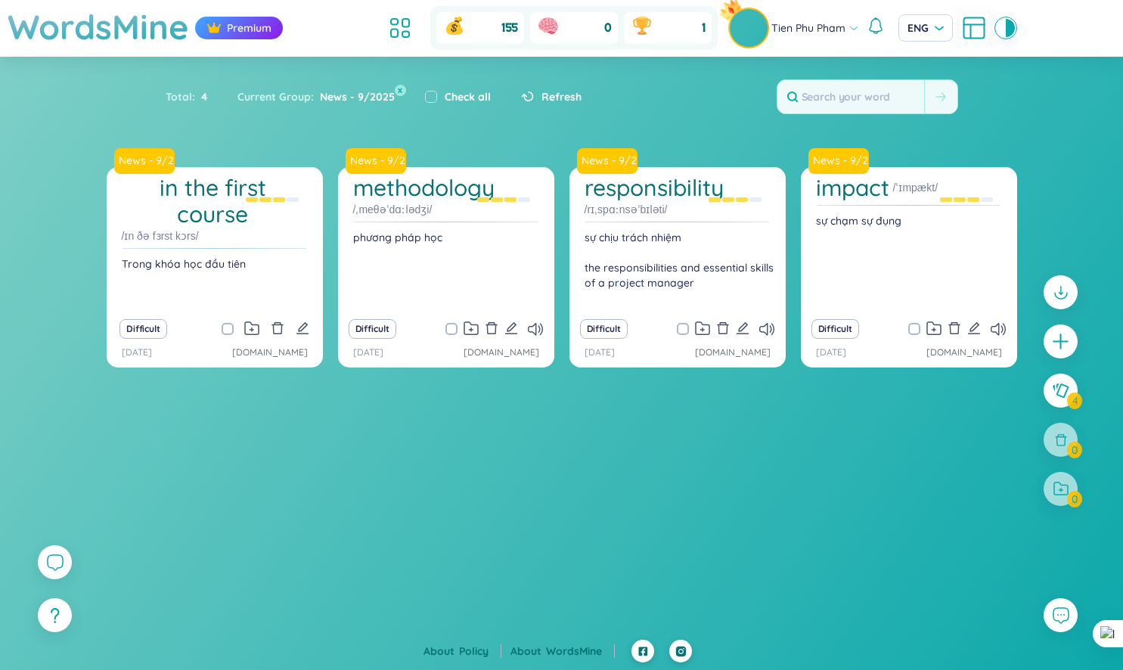
checkbox input "true"
click at [493, 329] on icon "delete" at bounding box center [492, 328] width 14 height 14
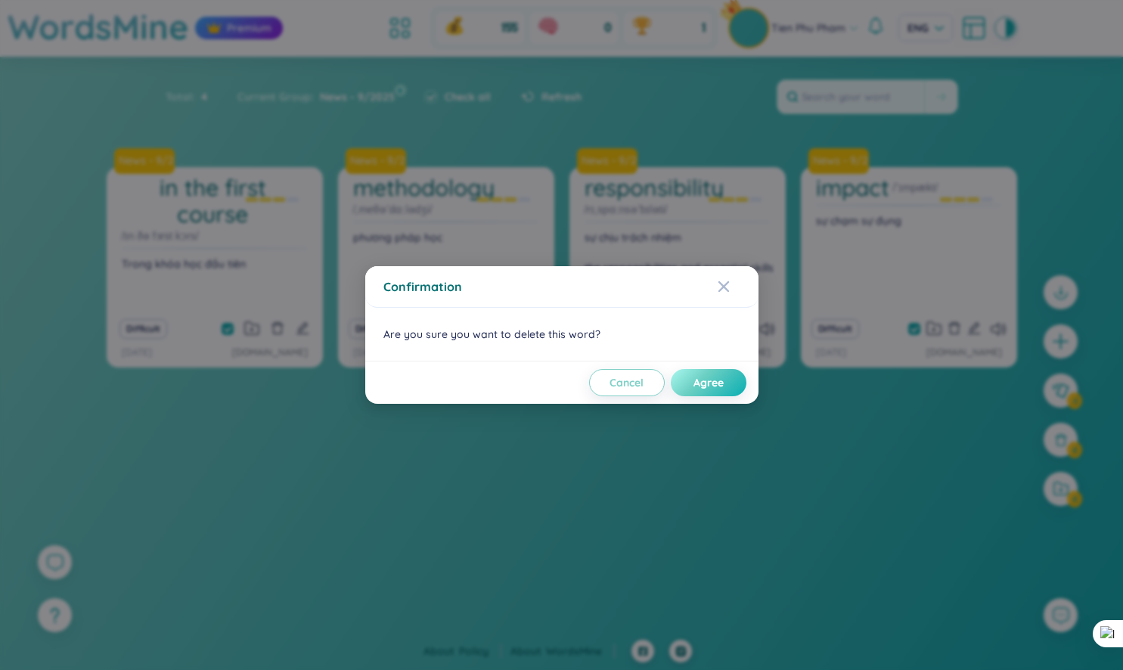
click at [720, 383] on span "Agree" at bounding box center [708, 382] width 30 height 15
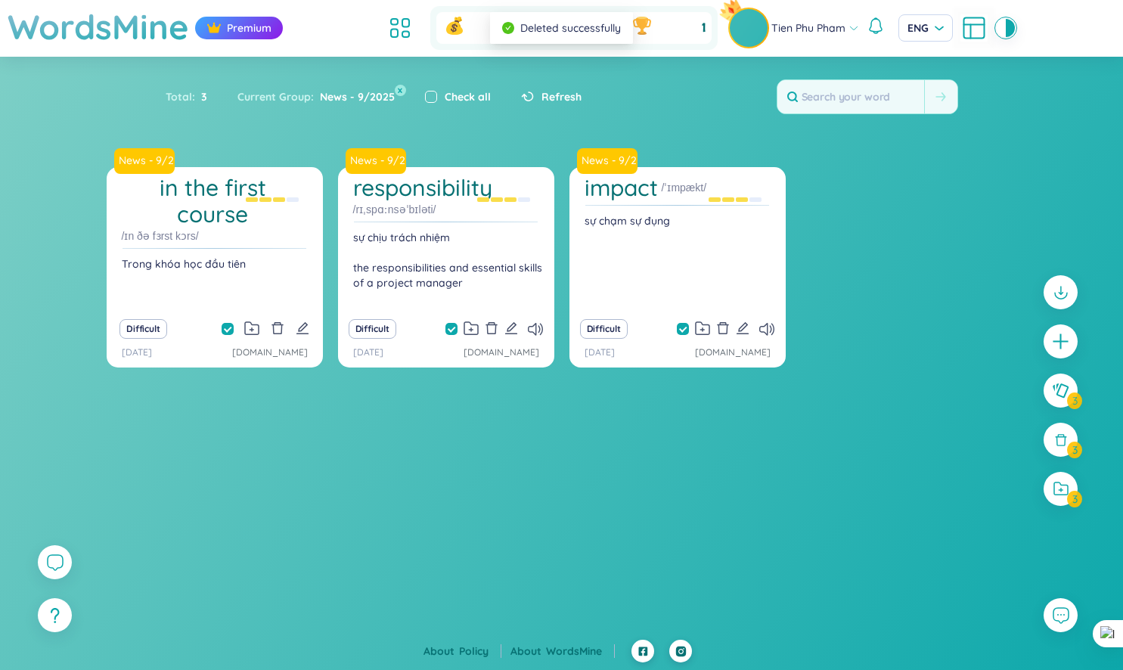
click at [432, 99] on input "checkbox" at bounding box center [431, 97] width 12 height 12
checkbox input "false"
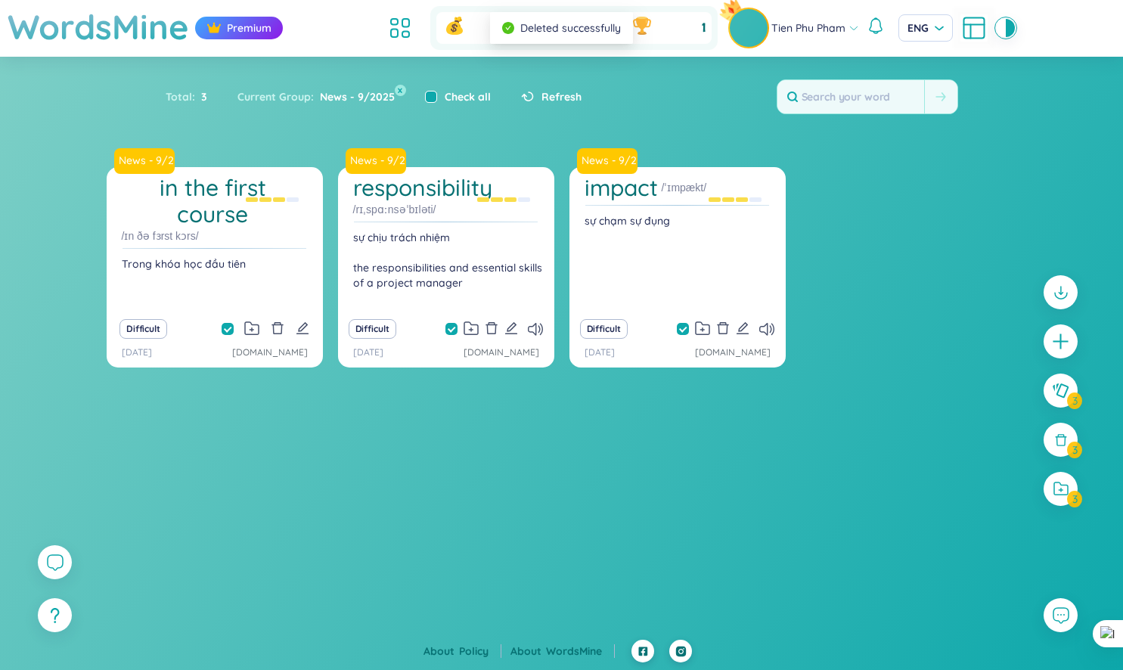
checkbox input "false"
click at [432, 99] on input "checkbox" at bounding box center [431, 97] width 12 height 12
checkbox input "true"
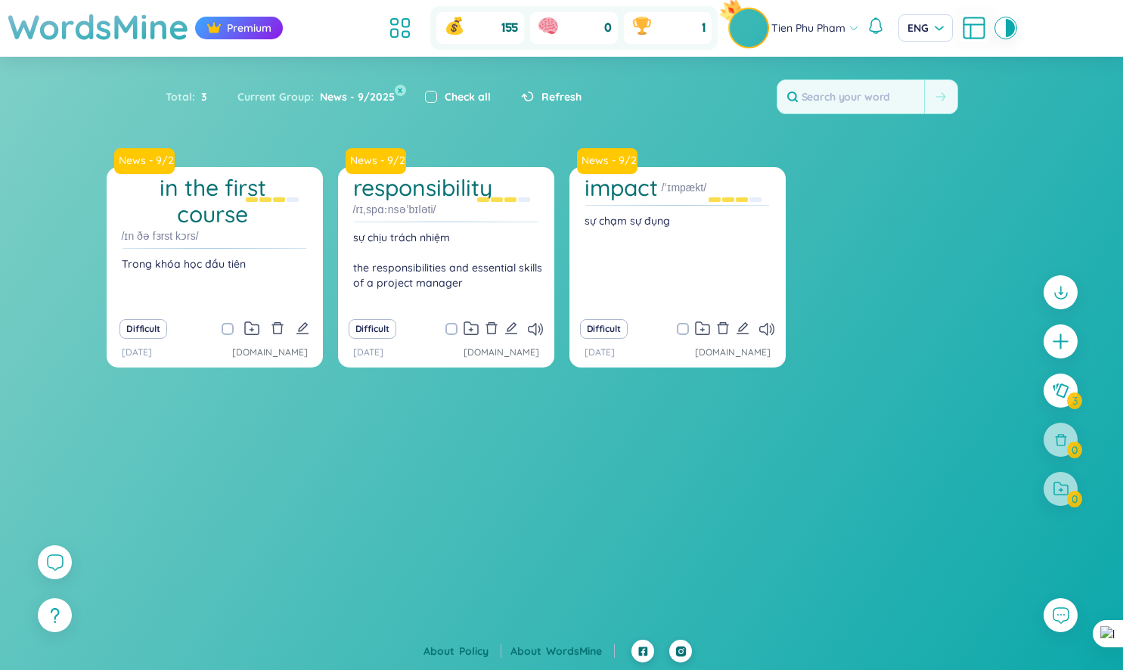
checkbox input "true"
click at [1071, 441] on div at bounding box center [1061, 440] width 38 height 38
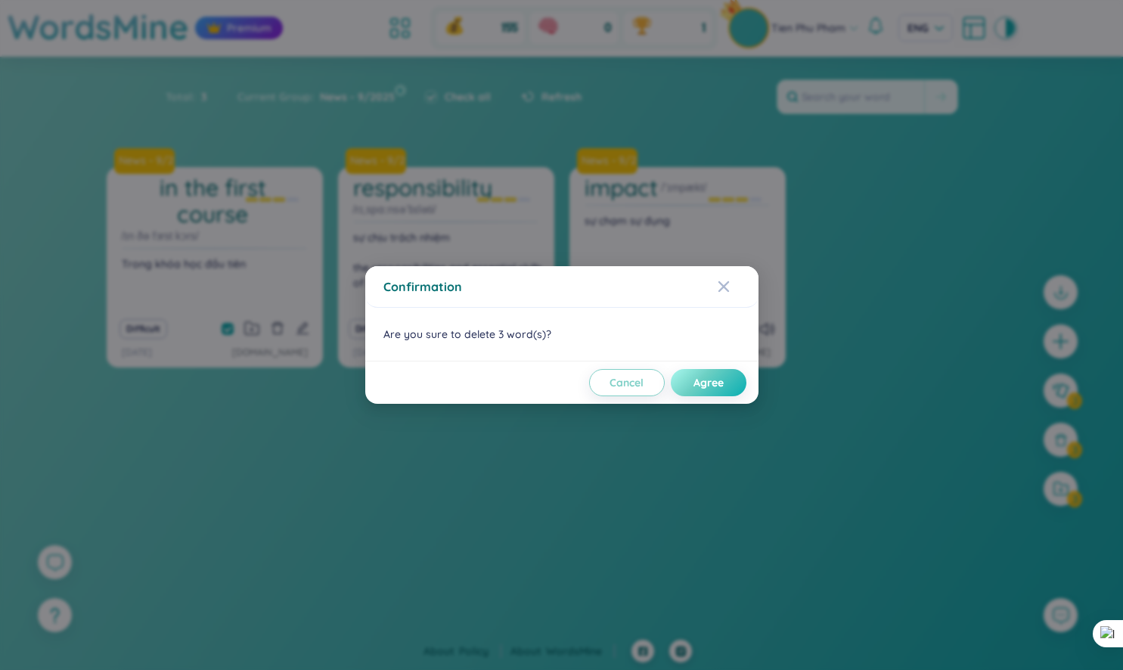
click at [701, 382] on span "Agree" at bounding box center [708, 382] width 30 height 15
checkbox input "false"
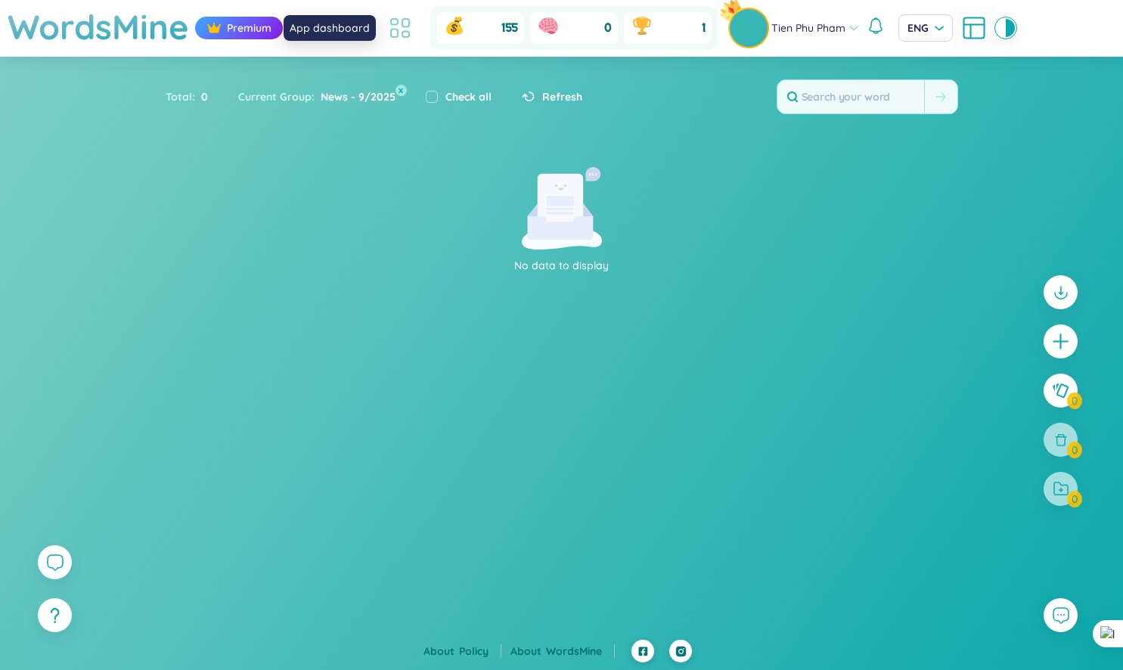
click at [399, 23] on icon at bounding box center [399, 27] width 27 height 27
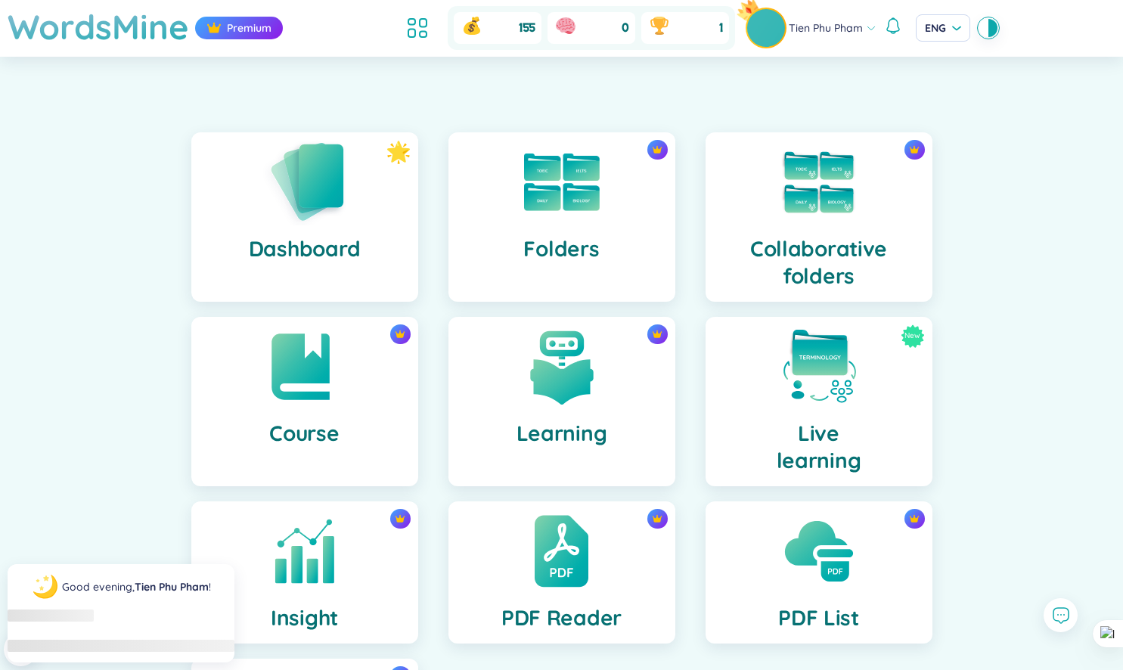
click at [330, 213] on img at bounding box center [304, 181] width 83 height 86
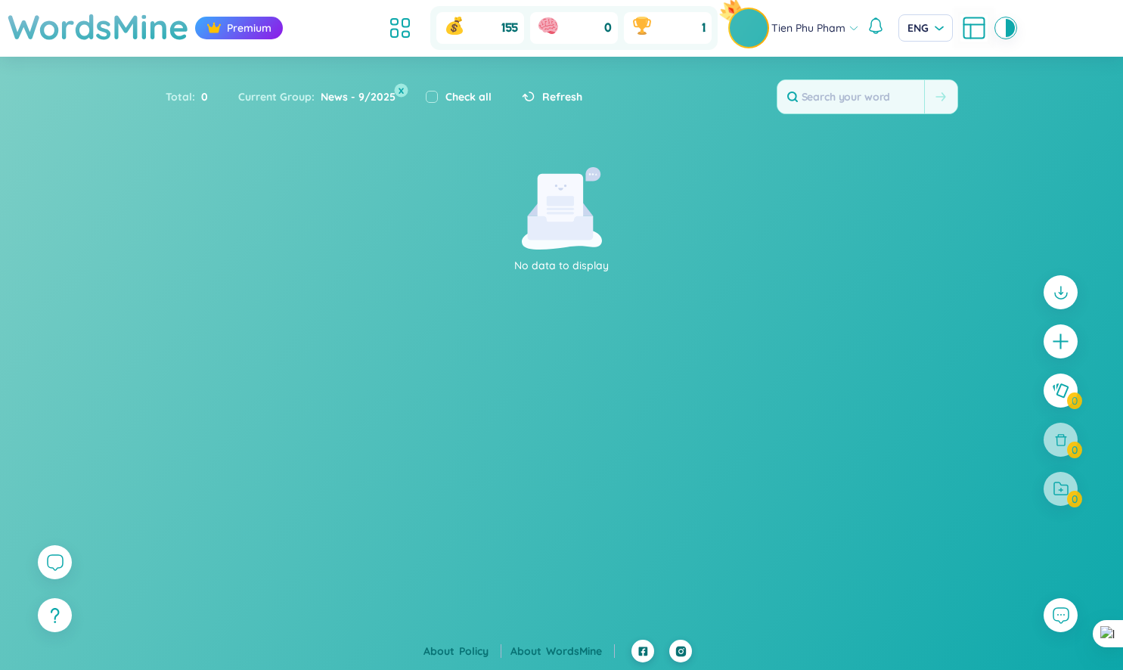
click at [399, 89] on button "x" at bounding box center [401, 90] width 14 height 14
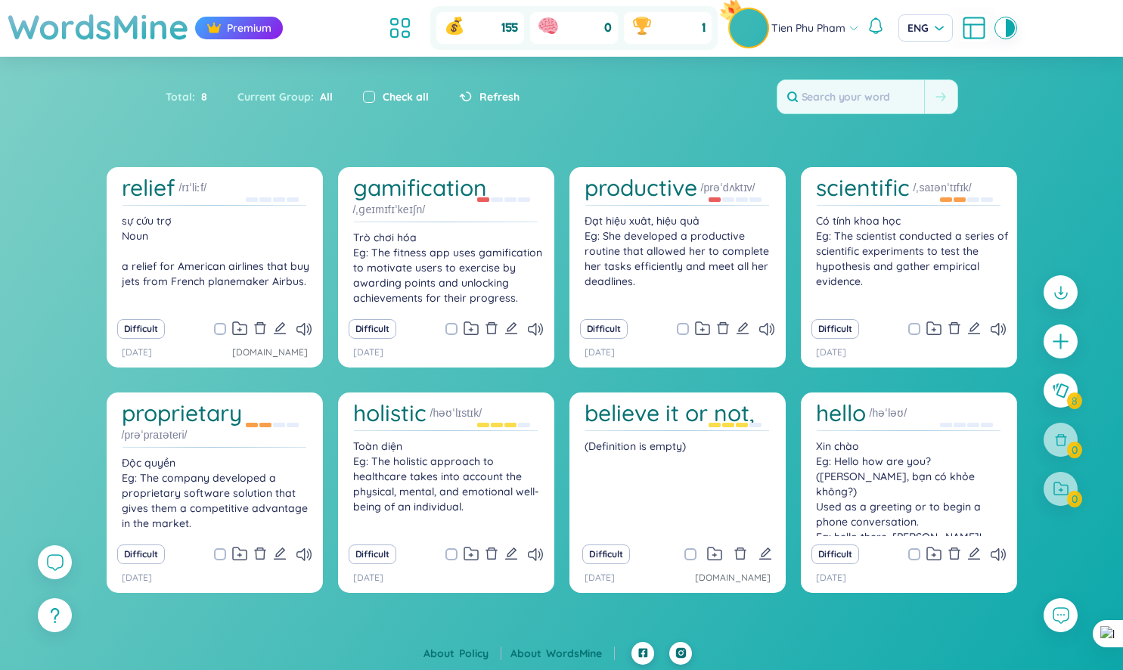
click at [370, 89] on label at bounding box center [369, 96] width 12 height 17
click at [370, 91] on input "checkbox" at bounding box center [369, 97] width 12 height 12
checkbox input "true"
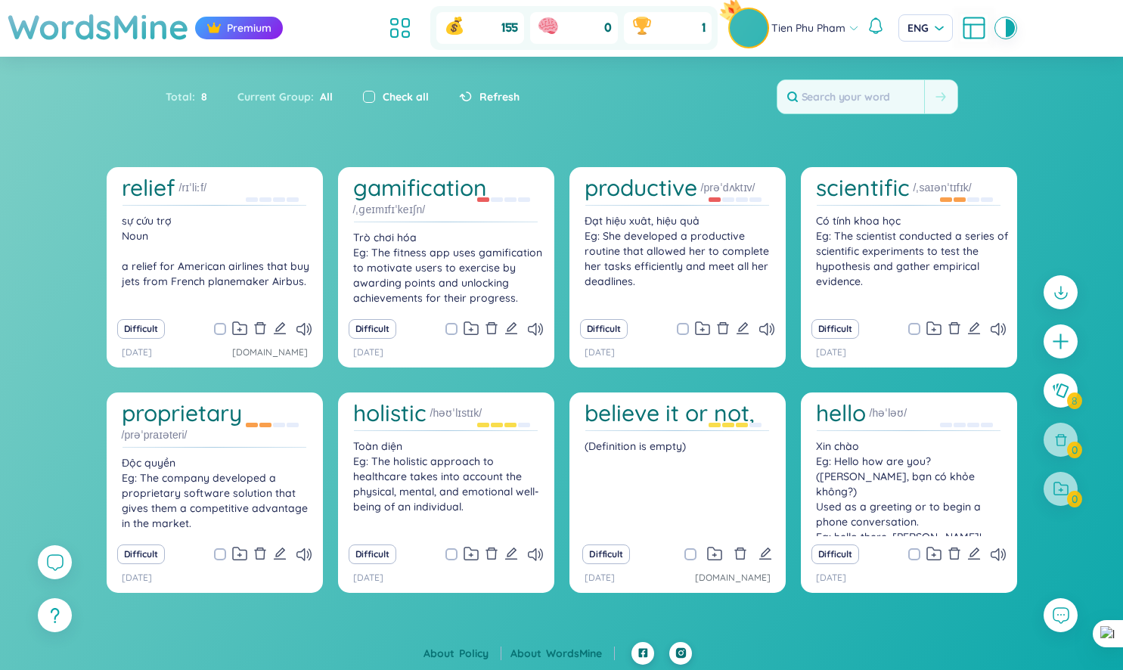
checkbox input "true"
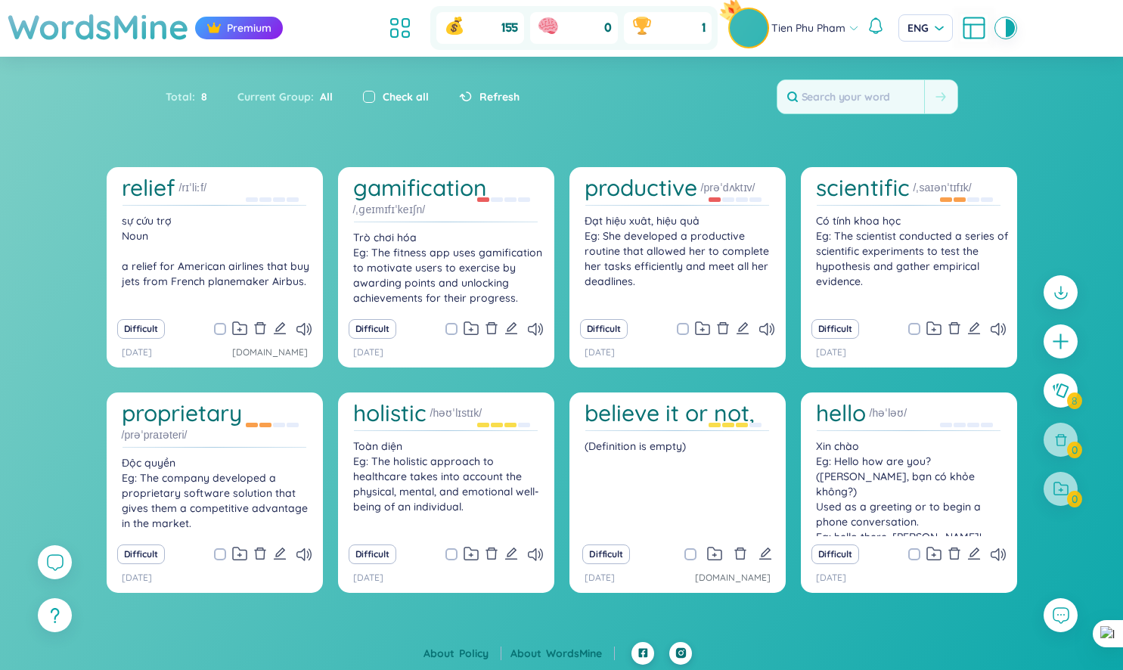
checkbox input "true"
click at [222, 324] on input "checkbox" at bounding box center [228, 329] width 12 height 12
checkbox input "false"
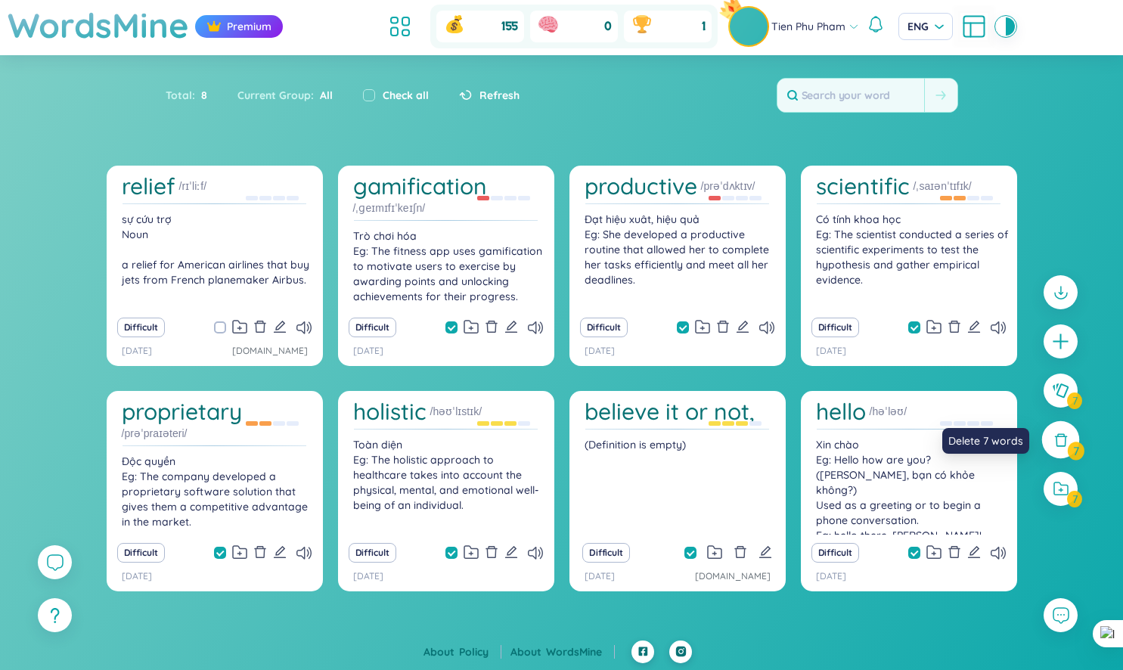
click at [1060, 438] on icon at bounding box center [1060, 440] width 17 height 17
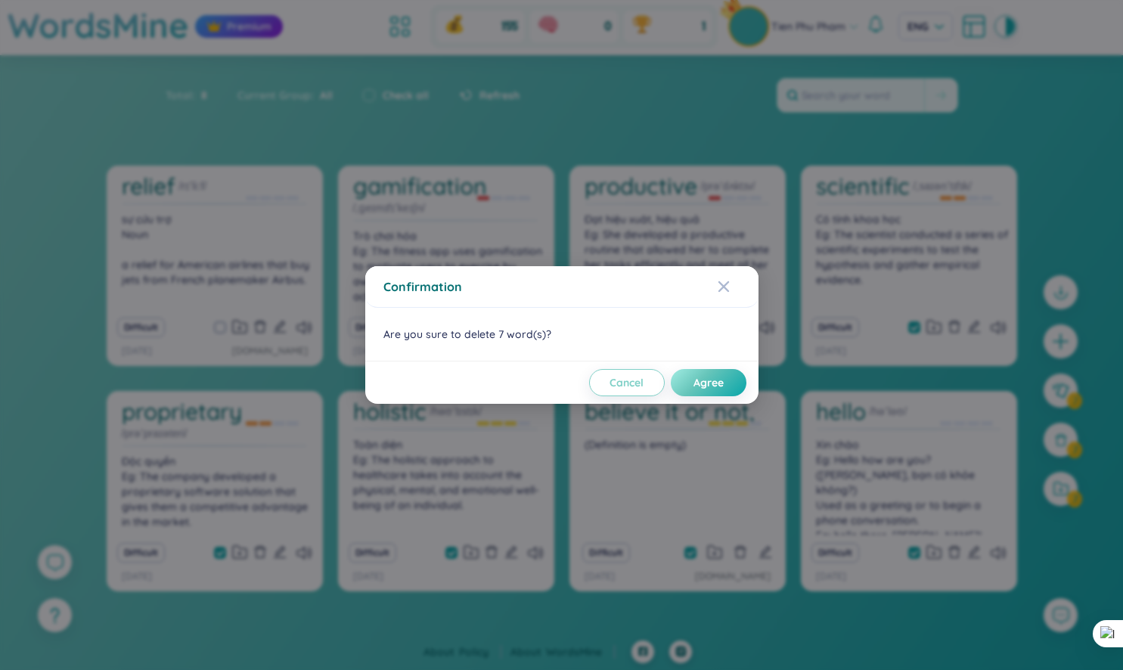
click at [745, 389] on div "Cancel Agree" at bounding box center [561, 382] width 369 height 27
click at [729, 388] on button "Agree" at bounding box center [709, 382] width 76 height 27
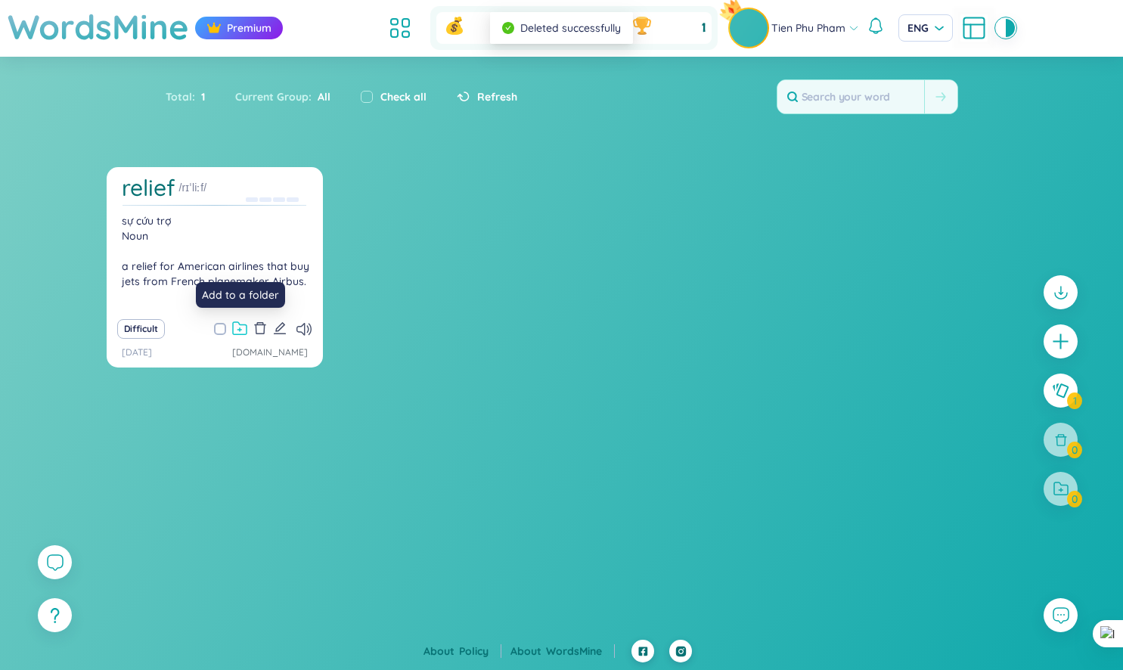
click at [243, 332] on icon at bounding box center [239, 328] width 15 height 14
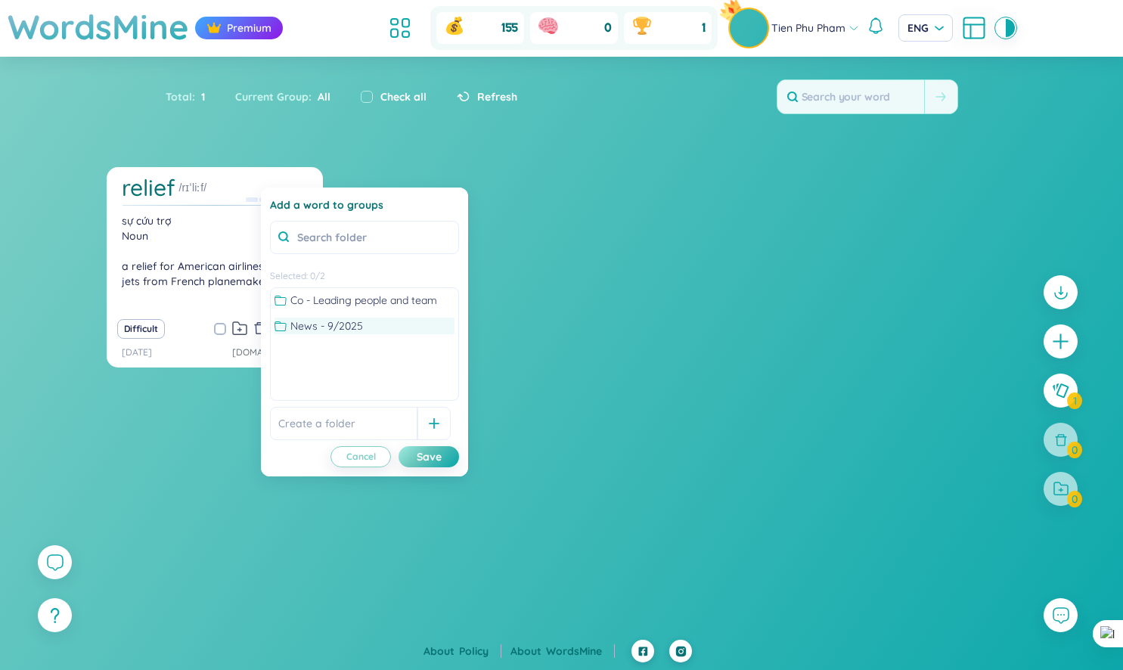
click at [355, 333] on span "News - 9/2025" at bounding box center [326, 326] width 73 height 17
click at [423, 456] on div "Save" at bounding box center [429, 456] width 25 height 17
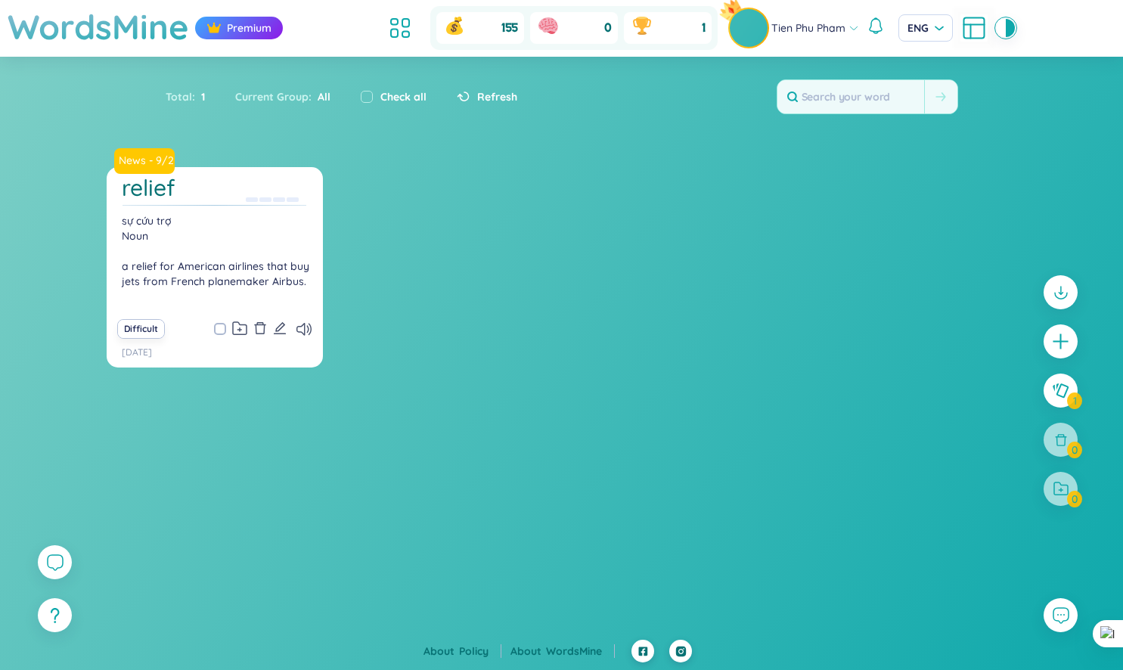
click at [133, 330] on button "Difficult" at bounding box center [141, 329] width 48 height 20
click at [147, 333] on button "Difficult" at bounding box center [141, 329] width 48 height 20
click at [236, 209] on div "relief sự cứu trợ Noun a relief for American airlines that buy jets from French…" at bounding box center [214, 243] width 201 height 136
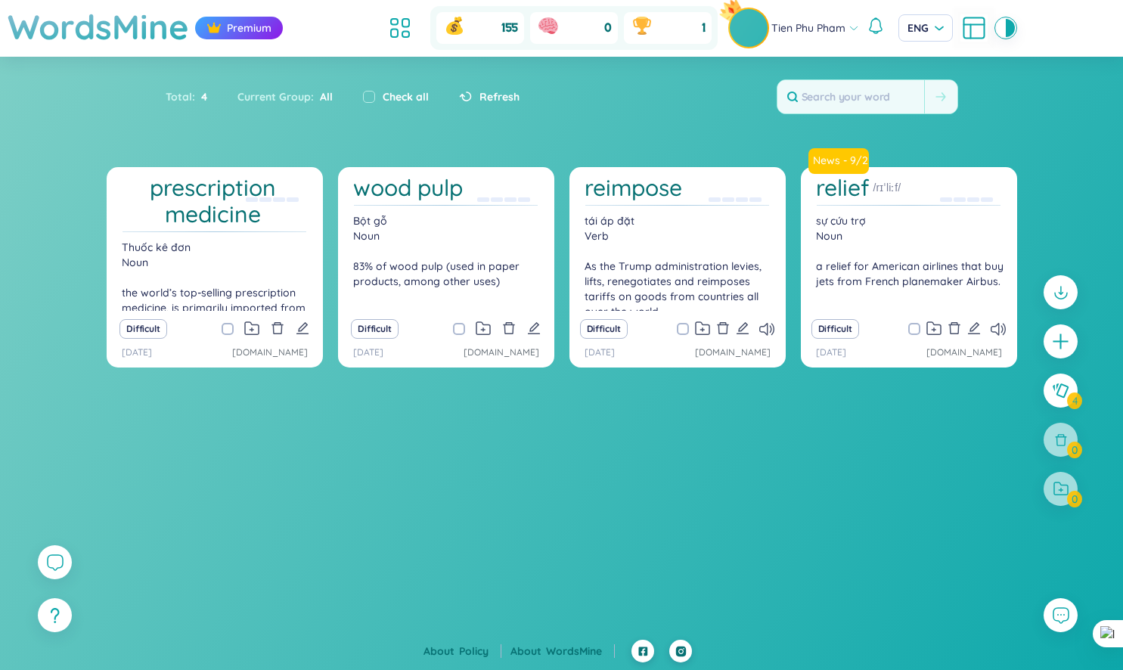
click at [445, 196] on h1 "wood pulp" at bounding box center [408, 188] width 110 height 26
click at [434, 191] on h1 "wood pulp" at bounding box center [408, 188] width 110 height 26
click at [380, 183] on h1 "wood pulp" at bounding box center [408, 188] width 110 height 26
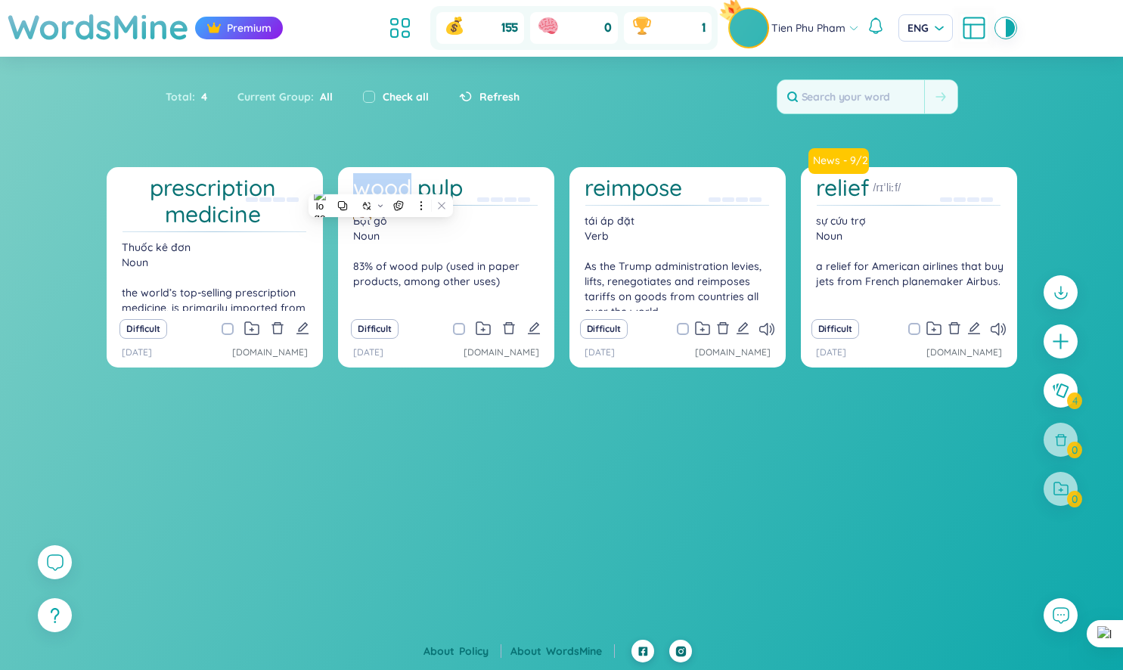
click at [431, 186] on h1 "wood pulp" at bounding box center [408, 188] width 110 height 26
click at [491, 211] on icon at bounding box center [492, 208] width 11 height 11
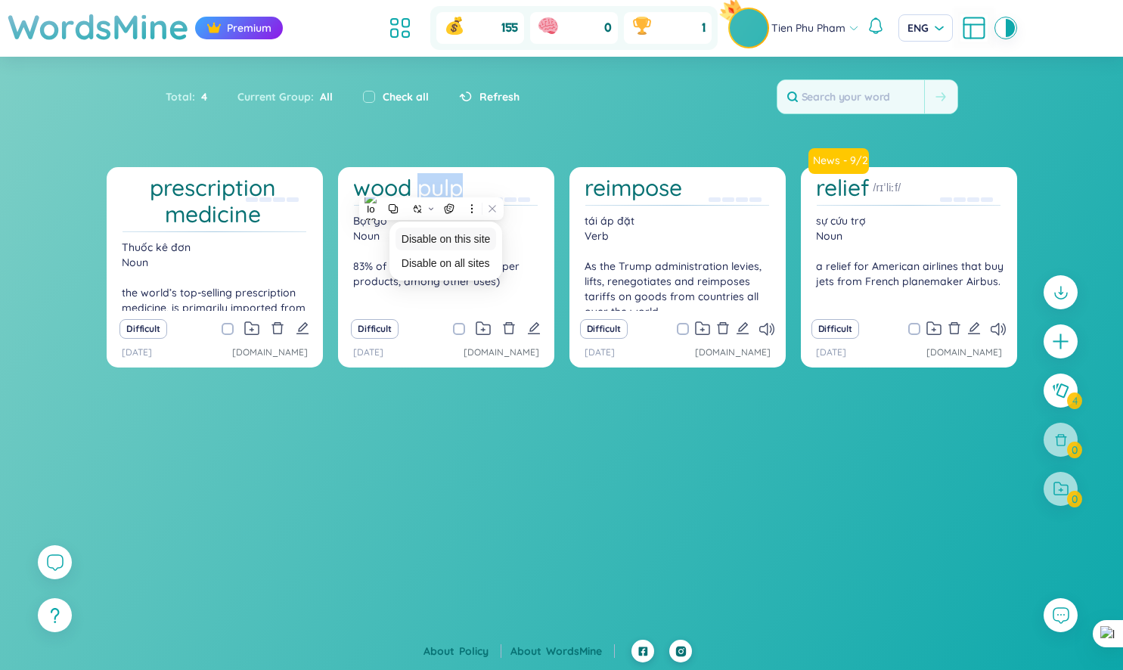
click at [469, 238] on span "Disable on this site" at bounding box center [445, 239] width 89 height 12
click at [417, 211] on img at bounding box center [426, 211] width 18 height 18
click at [371, 242] on div "Bột gỗ Noun 83% of wood pulp (used in paper products, among other uses)" at bounding box center [446, 262] width 201 height 98
click at [639, 206] on div "reimpose tái áp đặt Verb As the Trump administration levies, lifts, renegotiate…" at bounding box center [677, 243] width 201 height 136
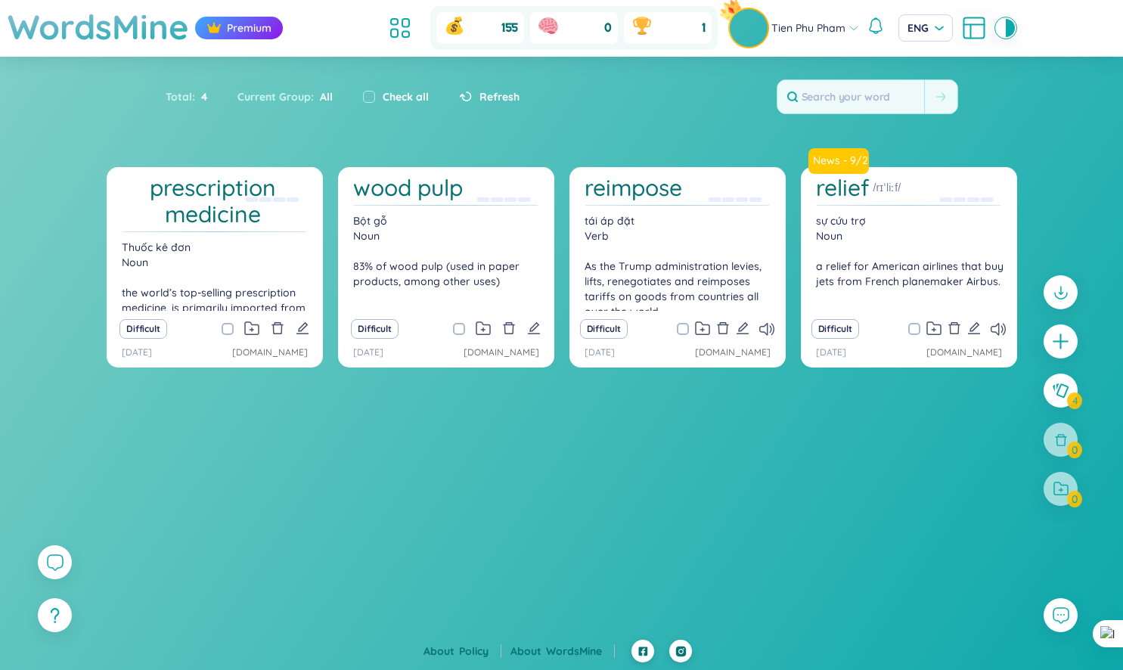
click at [652, 191] on h1 "reimpose" at bounding box center [633, 188] width 98 height 26
click at [603, 212] on div "reimpose tái áp đặt Verb As the Trump administration levies, lifts, renegotiate…" at bounding box center [677, 243] width 201 height 136
click at [618, 192] on h1 "reimpose" at bounding box center [633, 188] width 98 height 26
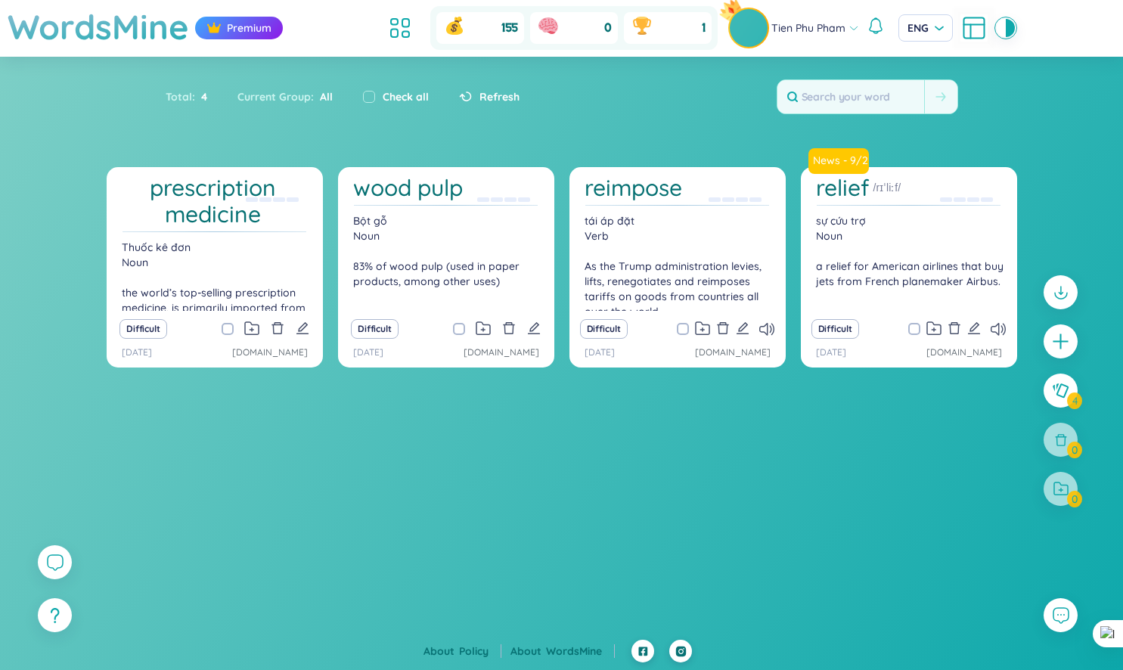
click at [618, 192] on h1 "reimpose" at bounding box center [633, 188] width 98 height 26
click at [592, 214] on img at bounding box center [593, 211] width 18 height 18
click at [439, 420] on section "prescription medicine Thuốc kê đơn Noun the world’s top-selling prescription me…" at bounding box center [561, 368] width 1123 height 402
click at [602, 184] on h1 "reimpose" at bounding box center [633, 188] width 98 height 26
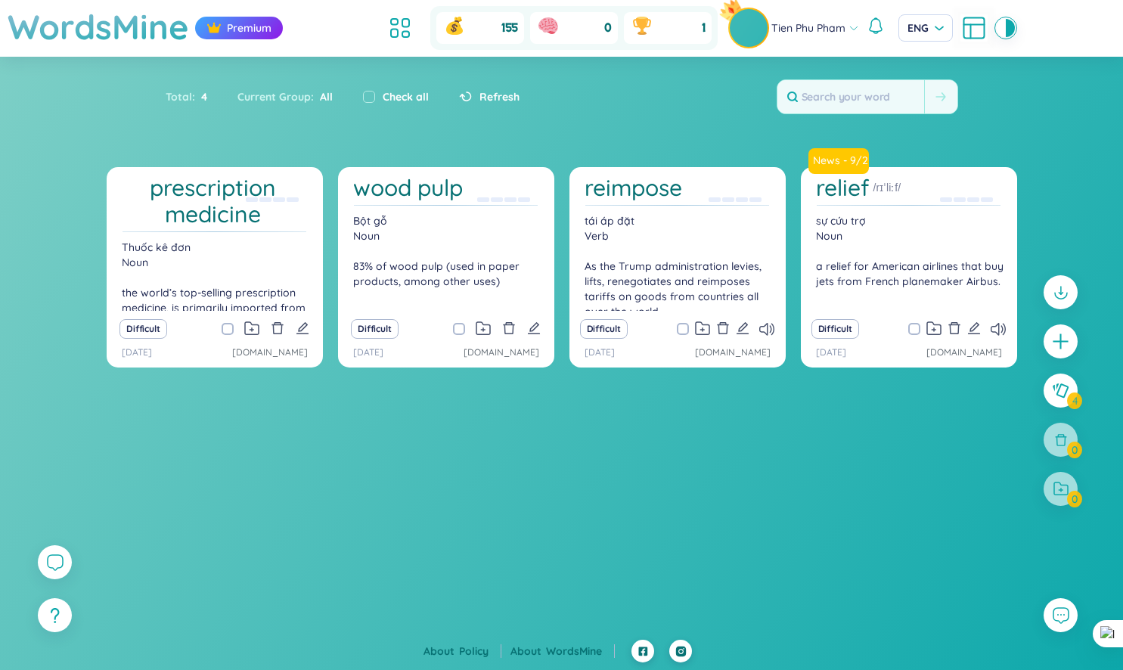
click at [602, 184] on h1 "reimpose" at bounding box center [633, 188] width 98 height 26
click at [467, 329] on input "checkbox" at bounding box center [466, 329] width 12 height 12
checkbox input "true"
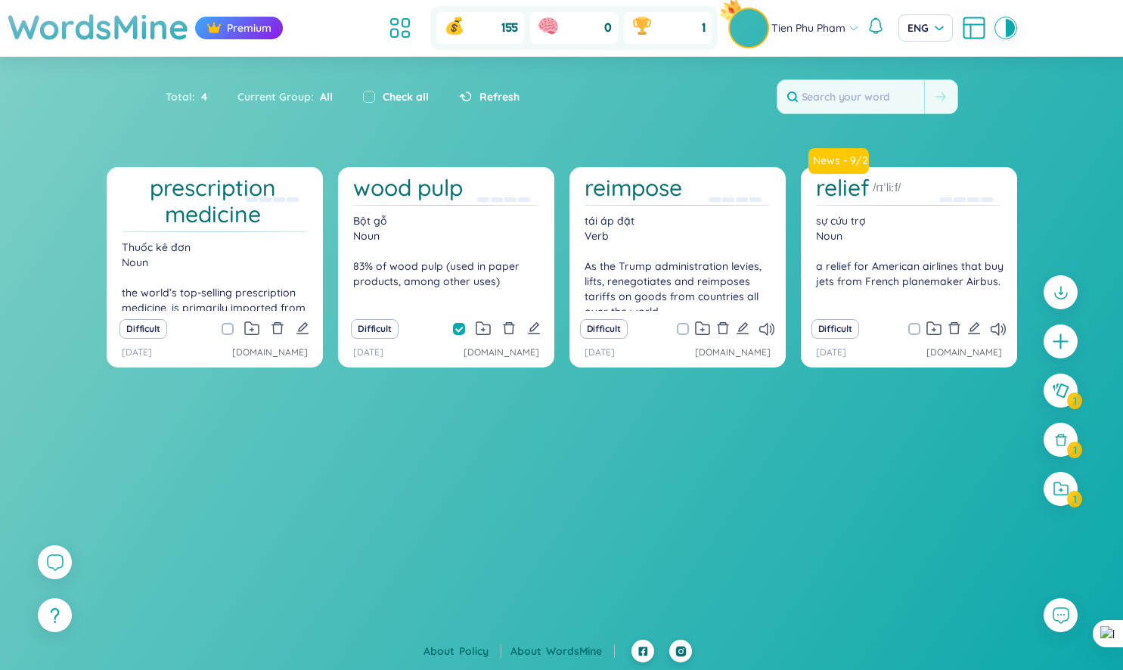
click at [229, 332] on input "checkbox" at bounding box center [235, 329] width 12 height 12
checkbox input "true"
click at [683, 329] on span at bounding box center [683, 329] width 12 height 12
click at [684, 329] on input "checkbox" at bounding box center [690, 329] width 12 height 12
checkbox input "true"
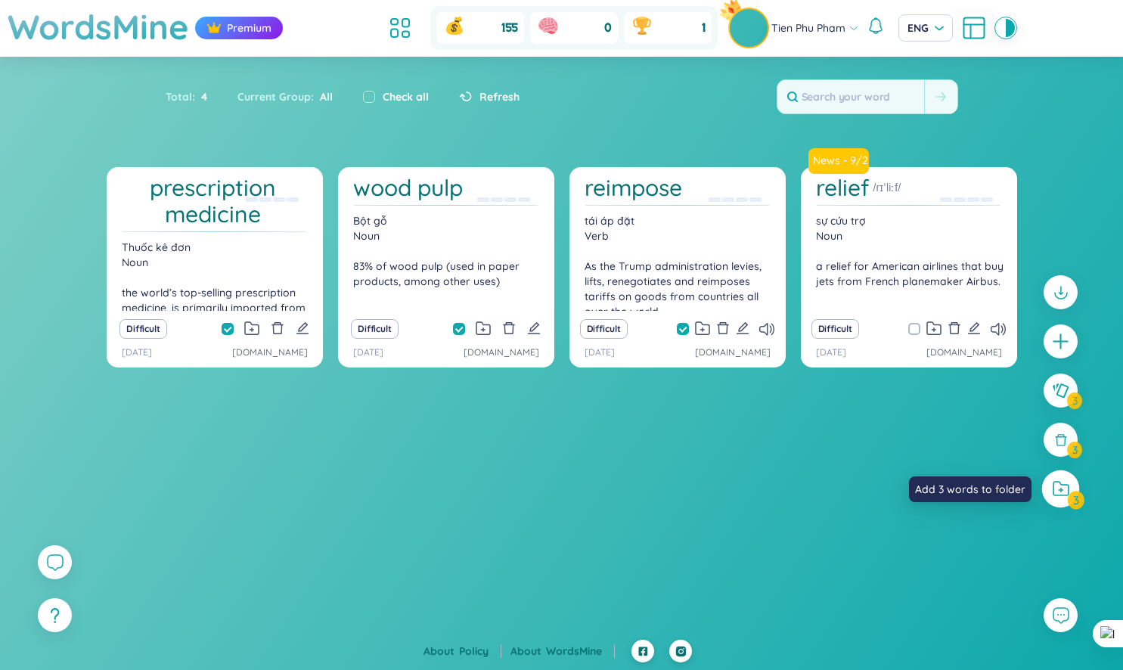
click at [1061, 494] on icon at bounding box center [1060, 489] width 17 height 16
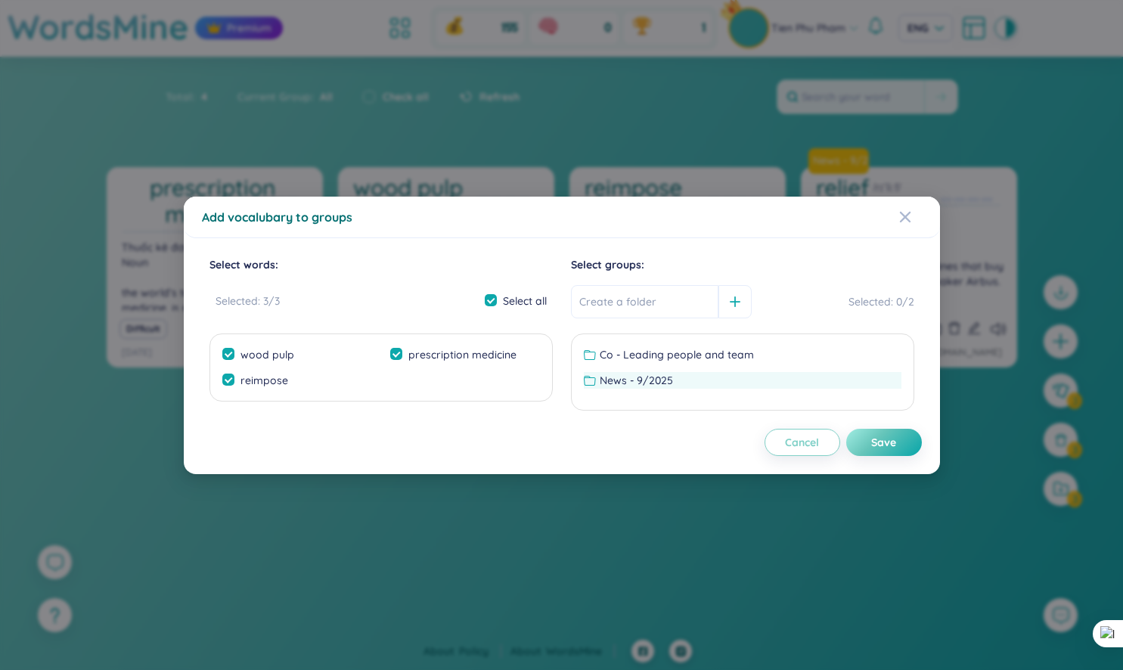
click at [638, 379] on span "News - 9/2025" at bounding box center [636, 380] width 73 height 17
click at [863, 439] on button "Save" at bounding box center [884, 442] width 76 height 27
checkbox input "false"
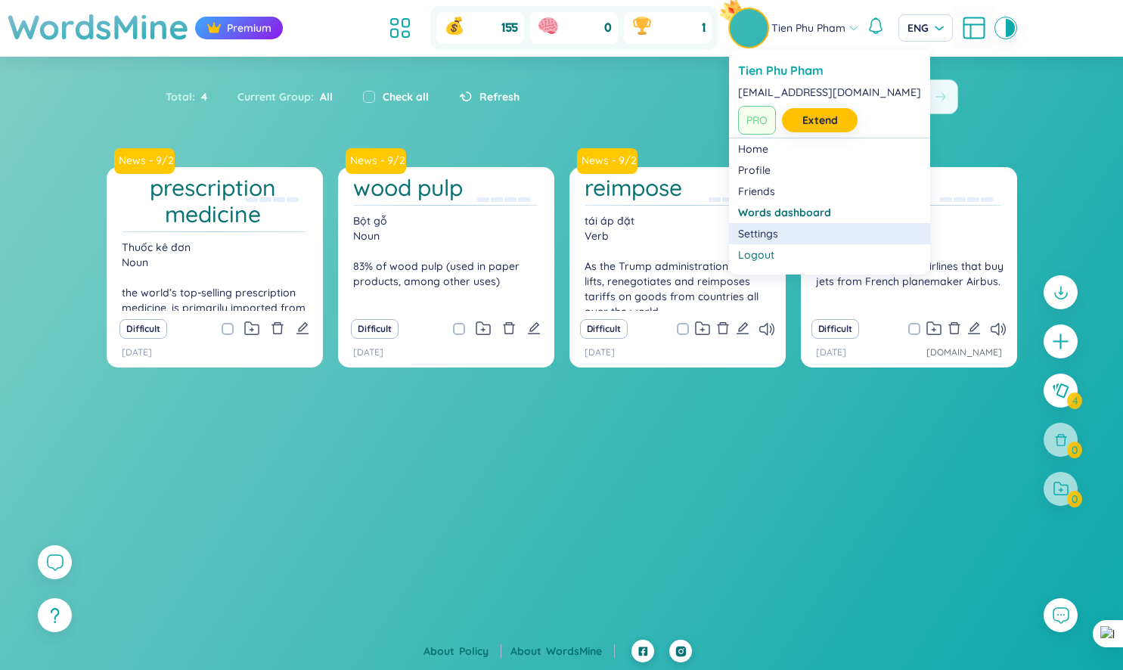
click at [780, 234] on link "Settings" at bounding box center [829, 233] width 183 height 15
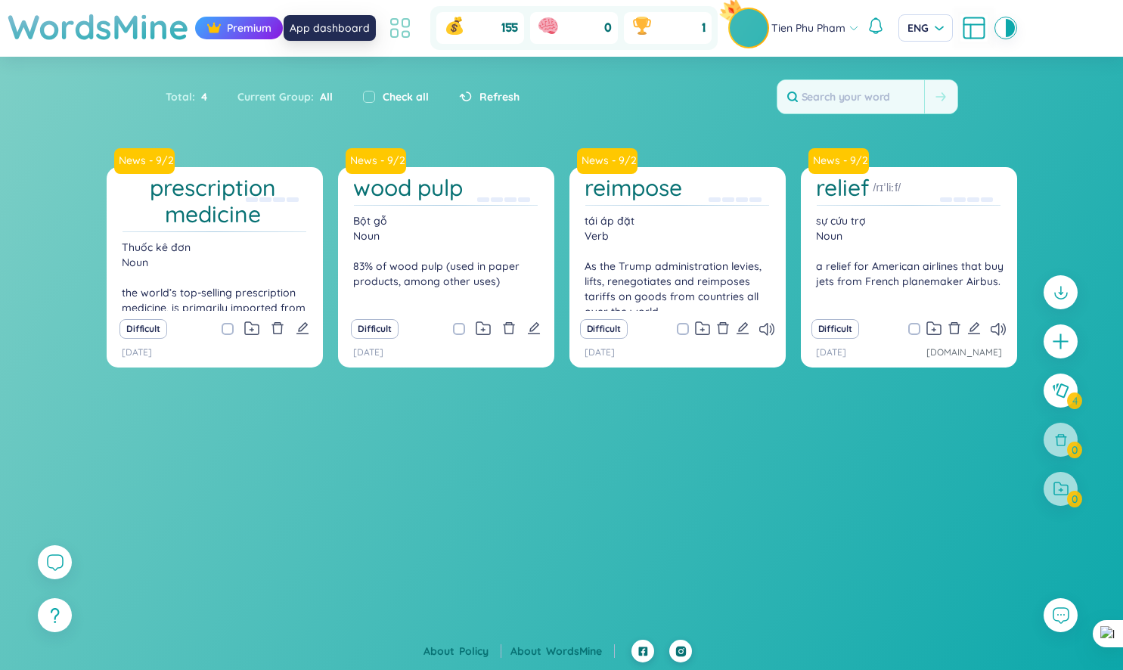
click at [402, 23] on icon at bounding box center [405, 23] width 7 height 8
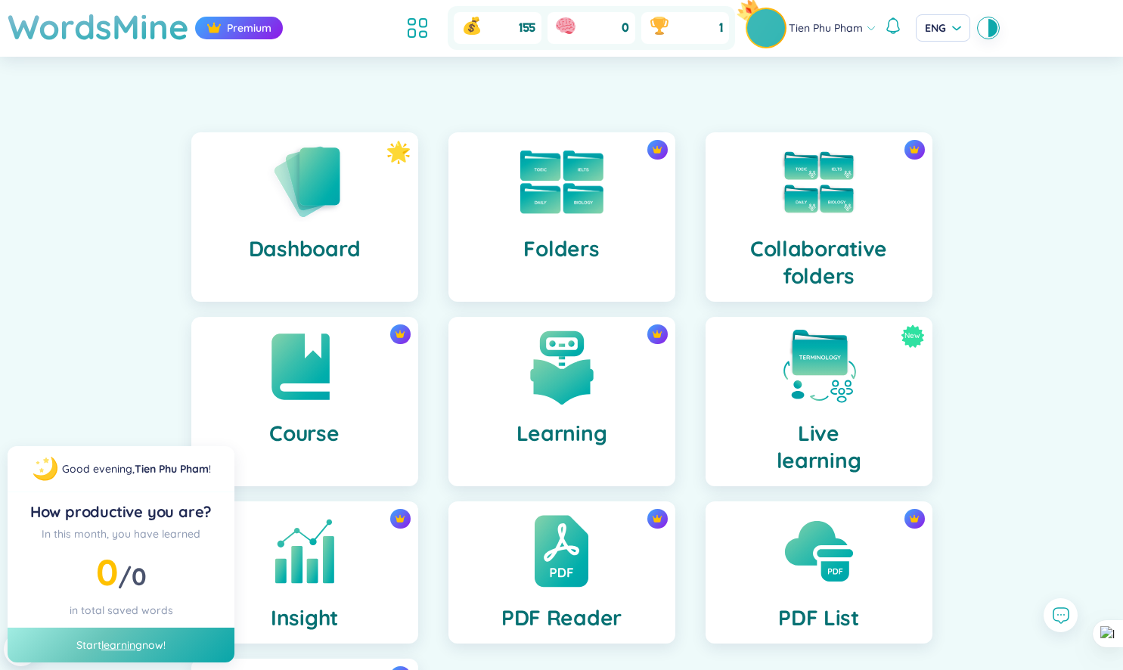
click at [558, 215] on div at bounding box center [562, 182] width 76 height 76
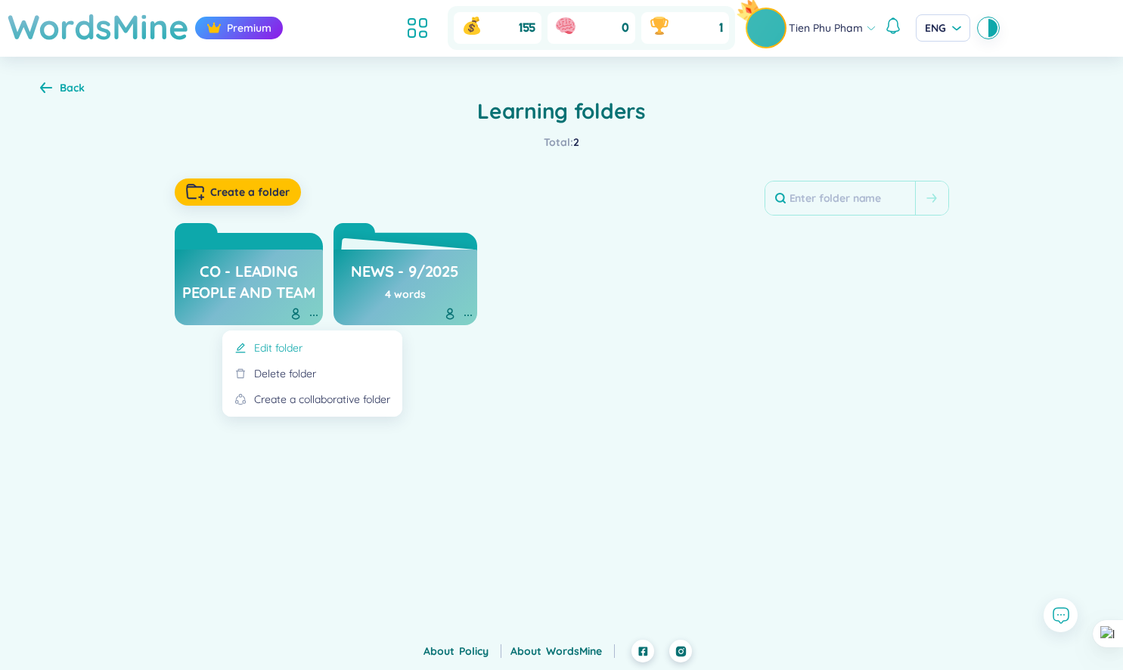
click at [330, 349] on li "Edit folder" at bounding box center [312, 352] width 162 height 26
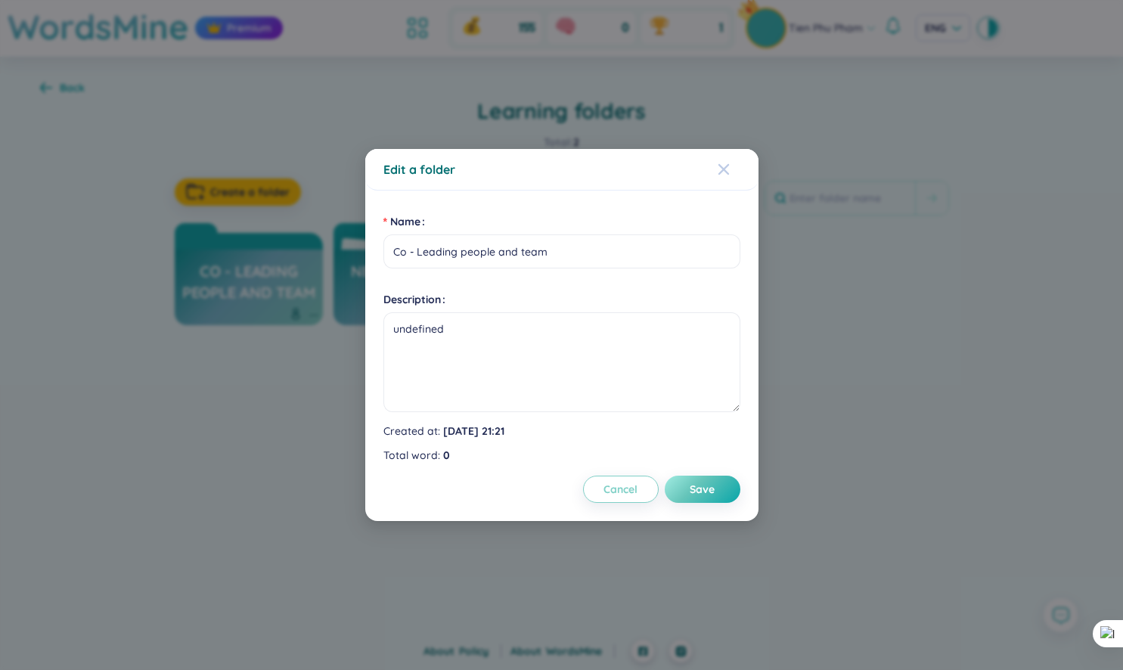
click at [724, 180] on div "Close" at bounding box center [724, 169] width 12 height 41
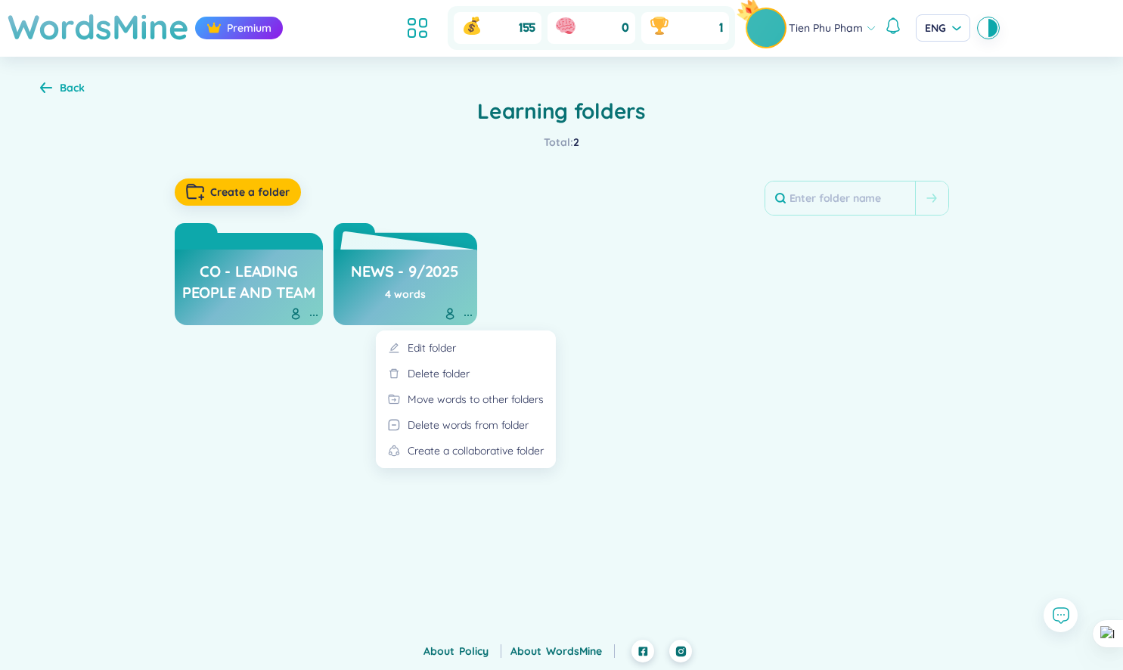
click at [465, 314] on icon at bounding box center [468, 315] width 12 height 12
